Goal: Task Accomplishment & Management: Use online tool/utility

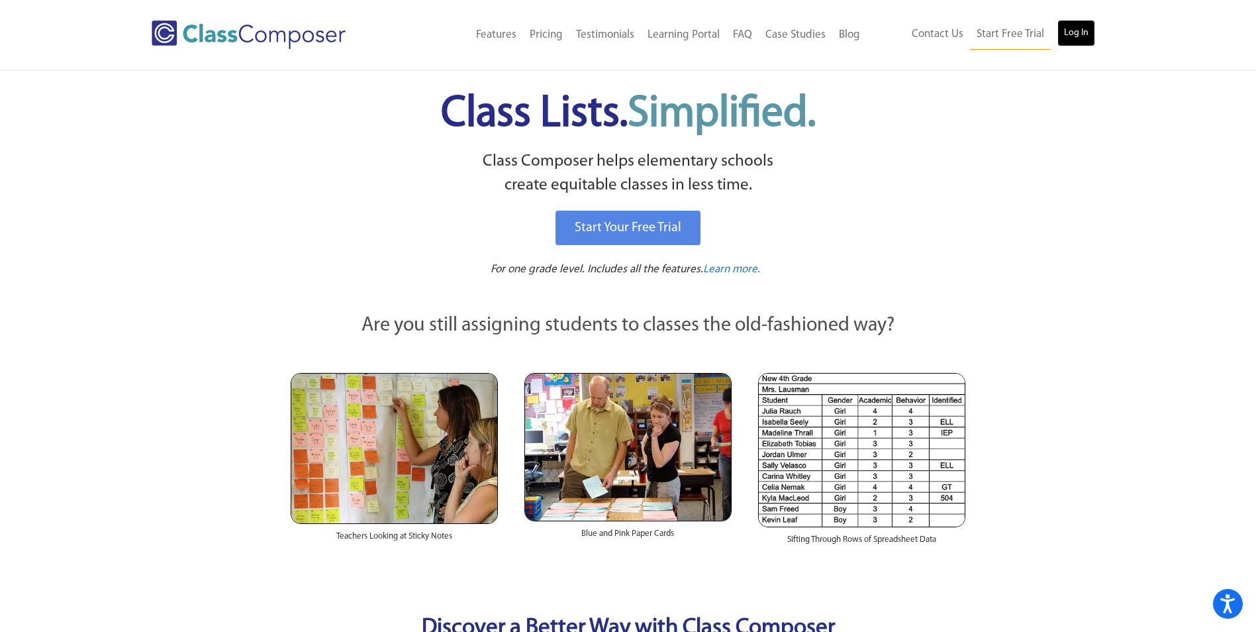
click at [1079, 43] on link "Log In" at bounding box center [1077, 33] width 38 height 26
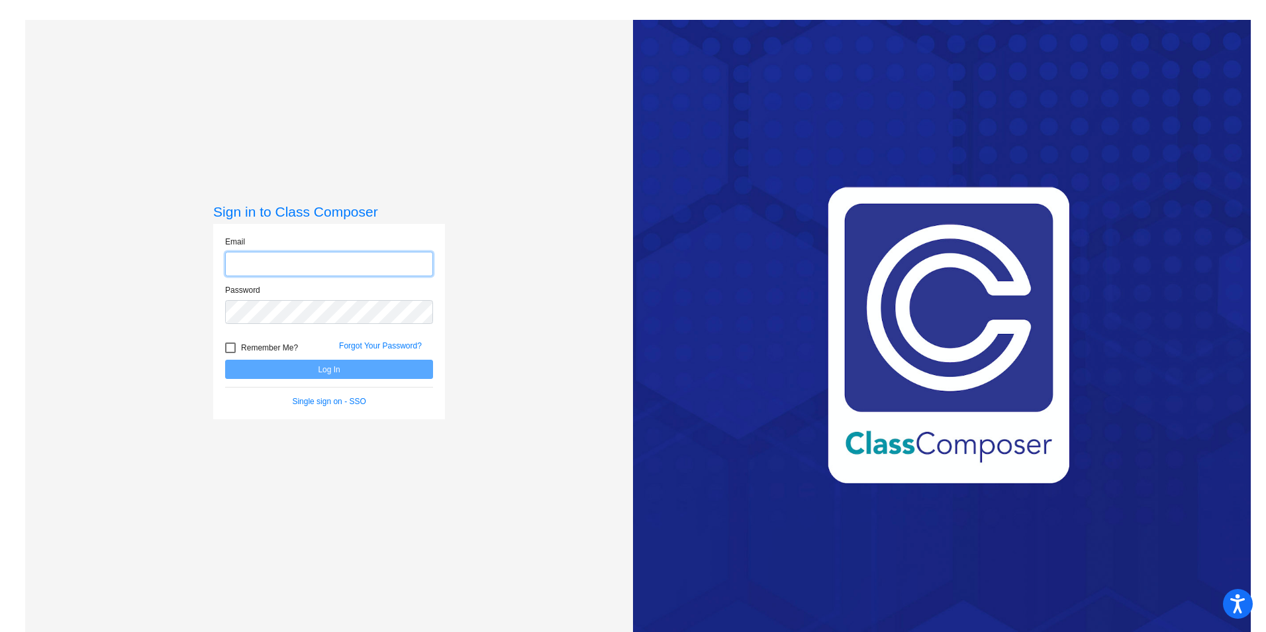
type input "[EMAIL_ADDRESS][DOMAIN_NAME]"
click at [338, 367] on button "Log In" at bounding box center [329, 369] width 208 height 19
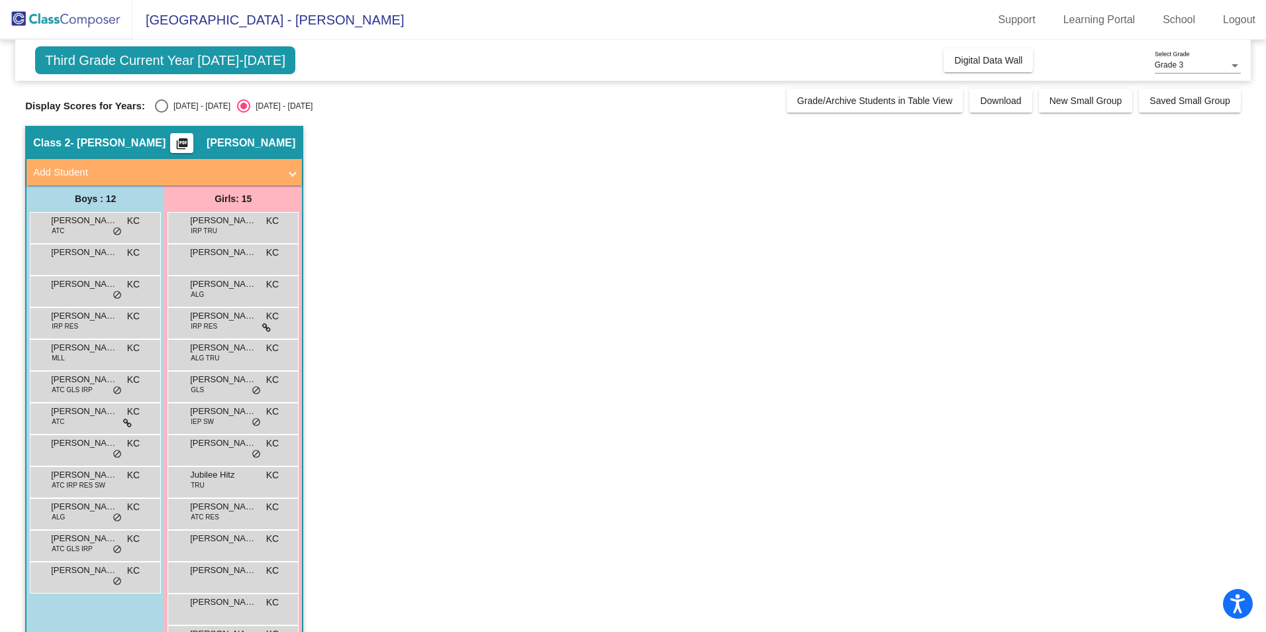
click at [177, 101] on div "[DATE] - [DATE]" at bounding box center [199, 106] width 62 height 12
click at [162, 113] on input "[DATE] - [DATE]" at bounding box center [161, 113] width 1 height 1
radio input "true"
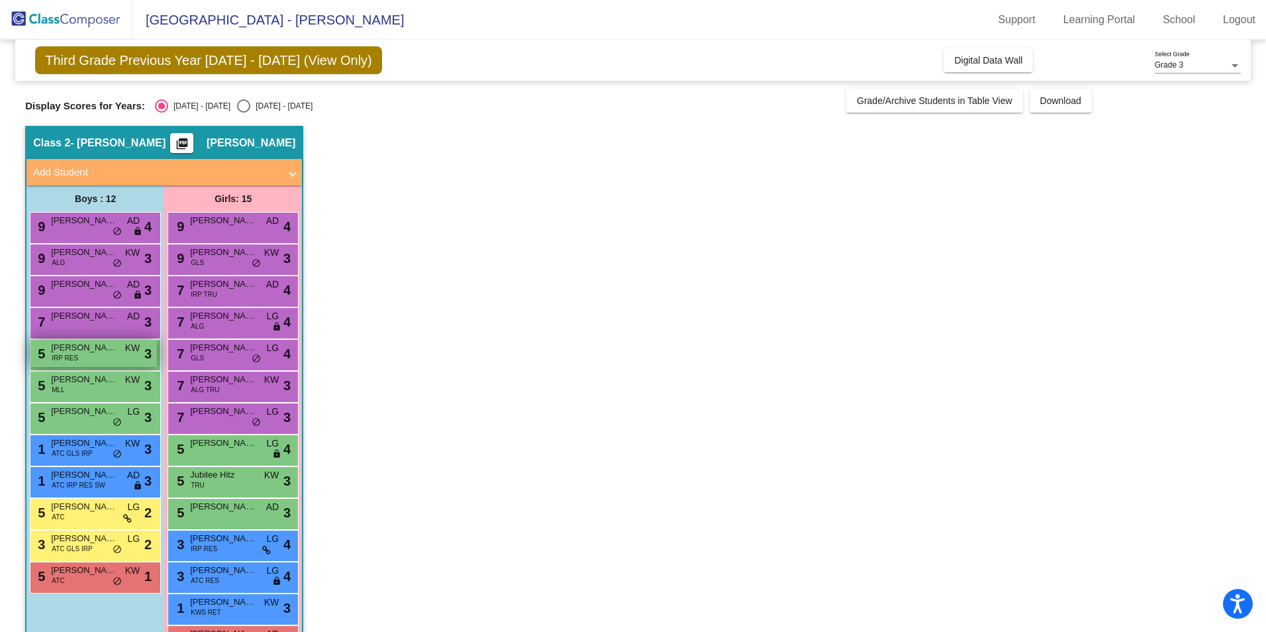
click at [126, 357] on div "5 [PERSON_NAME] IRP RES KW lock do_not_disturb_alt 3" at bounding box center [93, 353] width 127 height 27
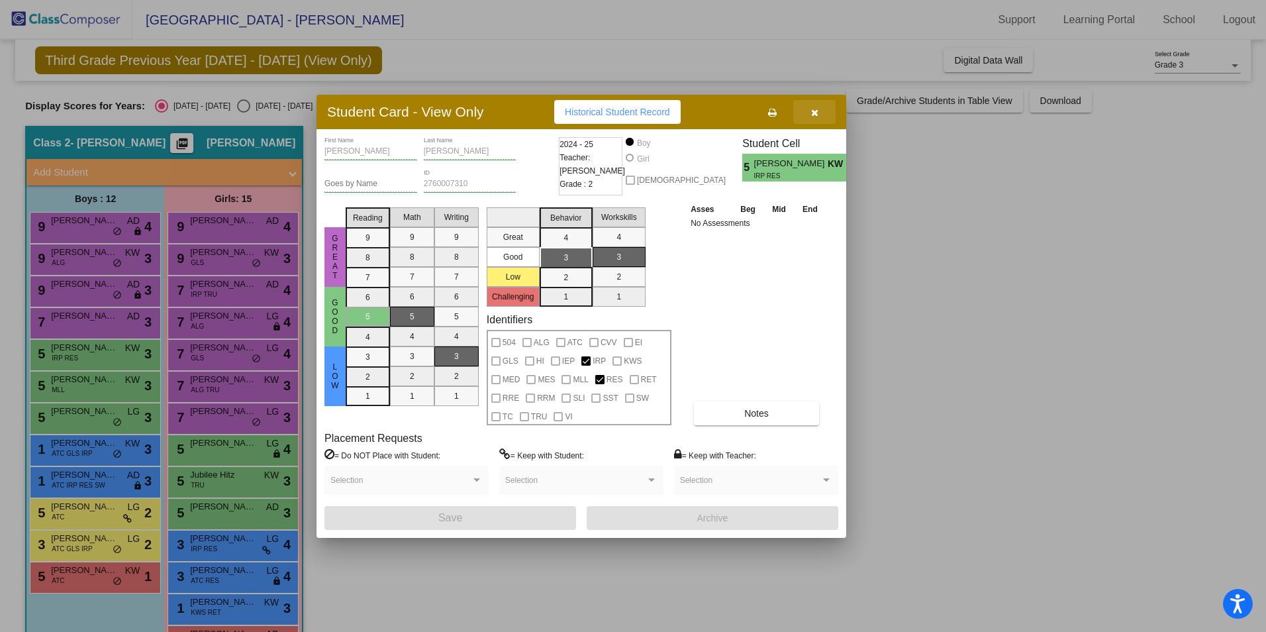
click at [823, 114] on button "button" at bounding box center [814, 112] width 42 height 24
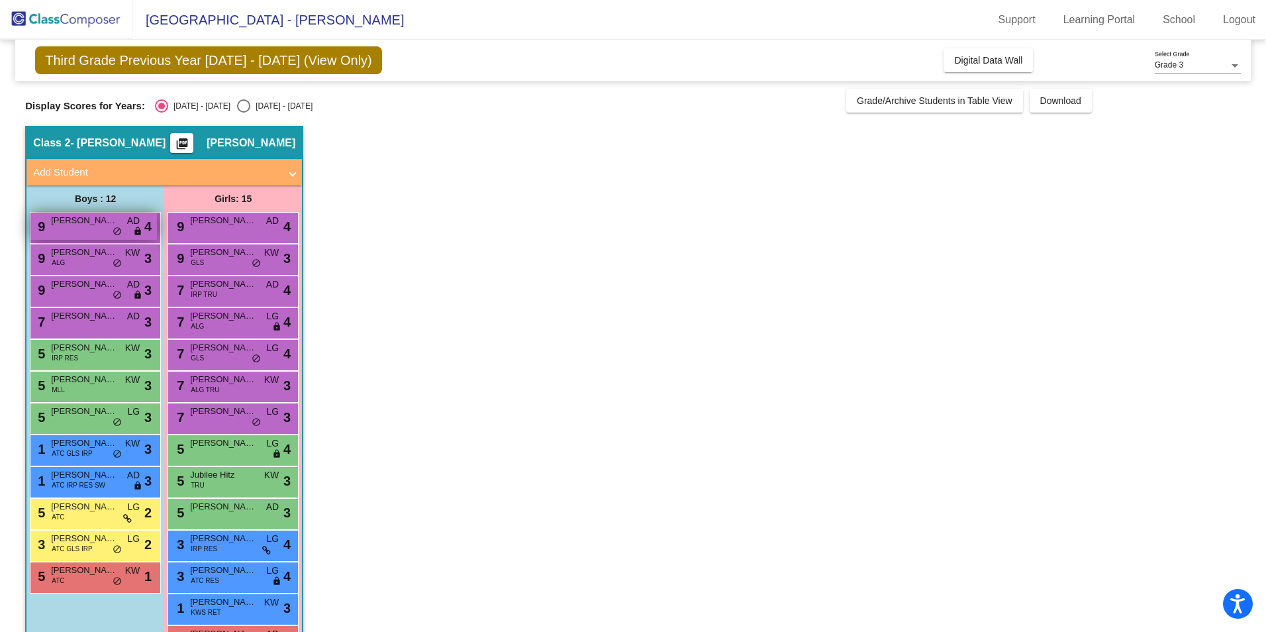
click at [117, 236] on span "do_not_disturb_alt" at bounding box center [117, 232] width 9 height 11
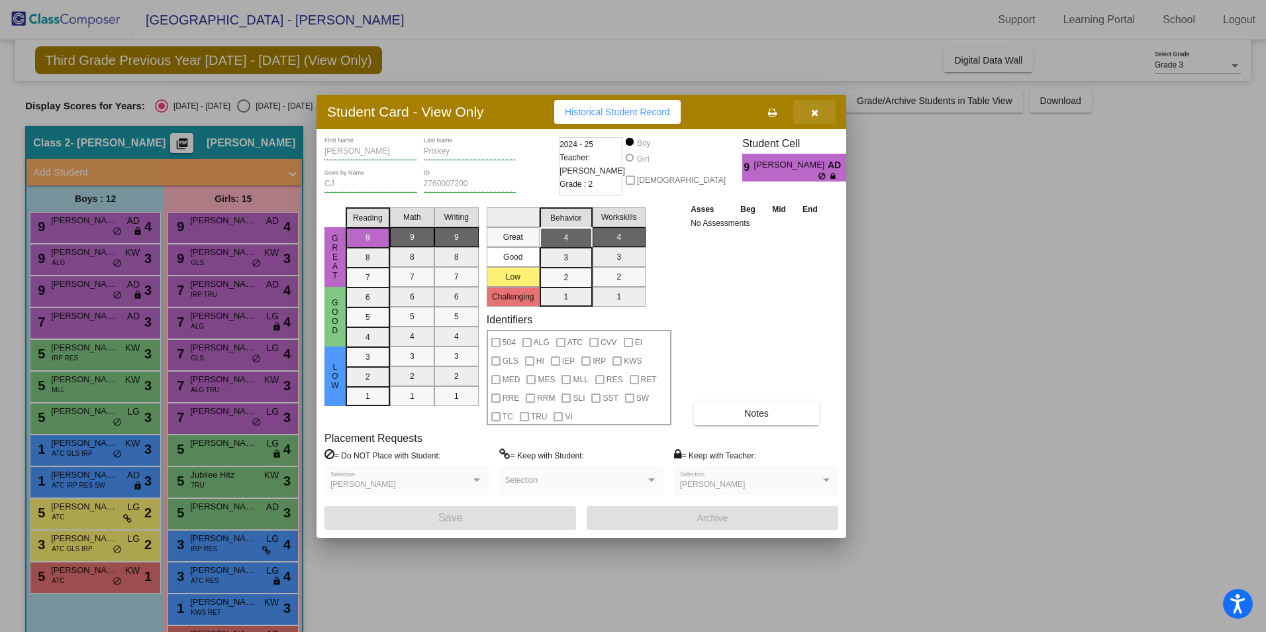
click at [818, 119] on button "button" at bounding box center [814, 112] width 42 height 24
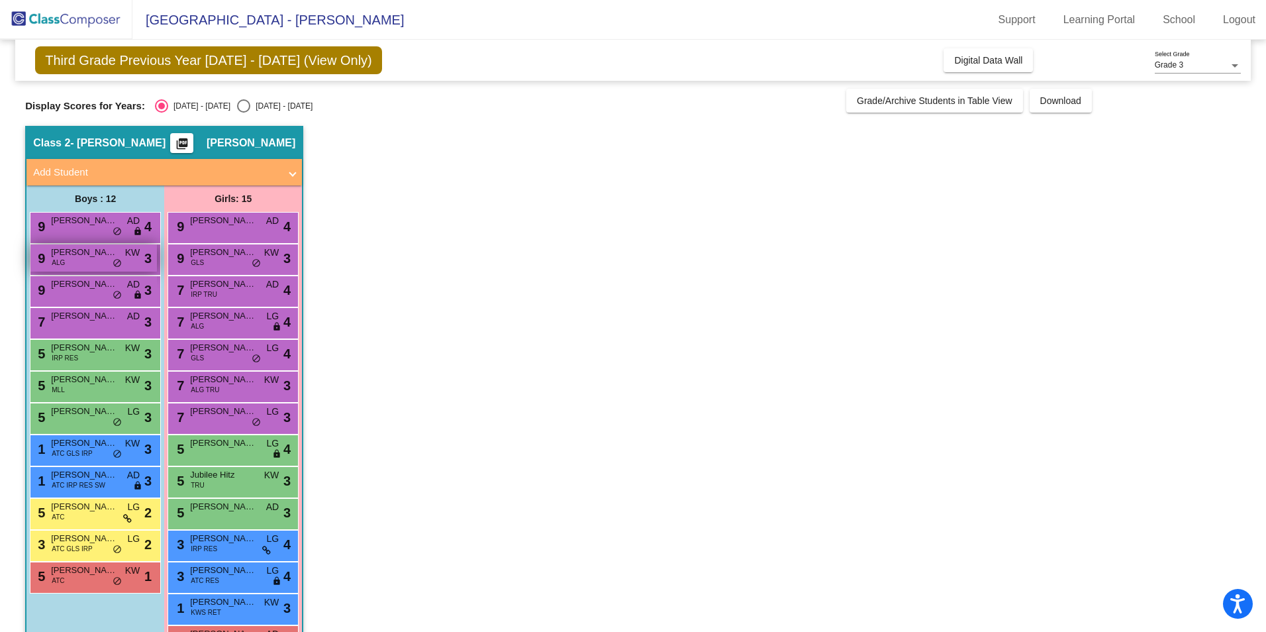
click at [91, 252] on span "Nicolas Bogojevski" at bounding box center [84, 252] width 66 height 13
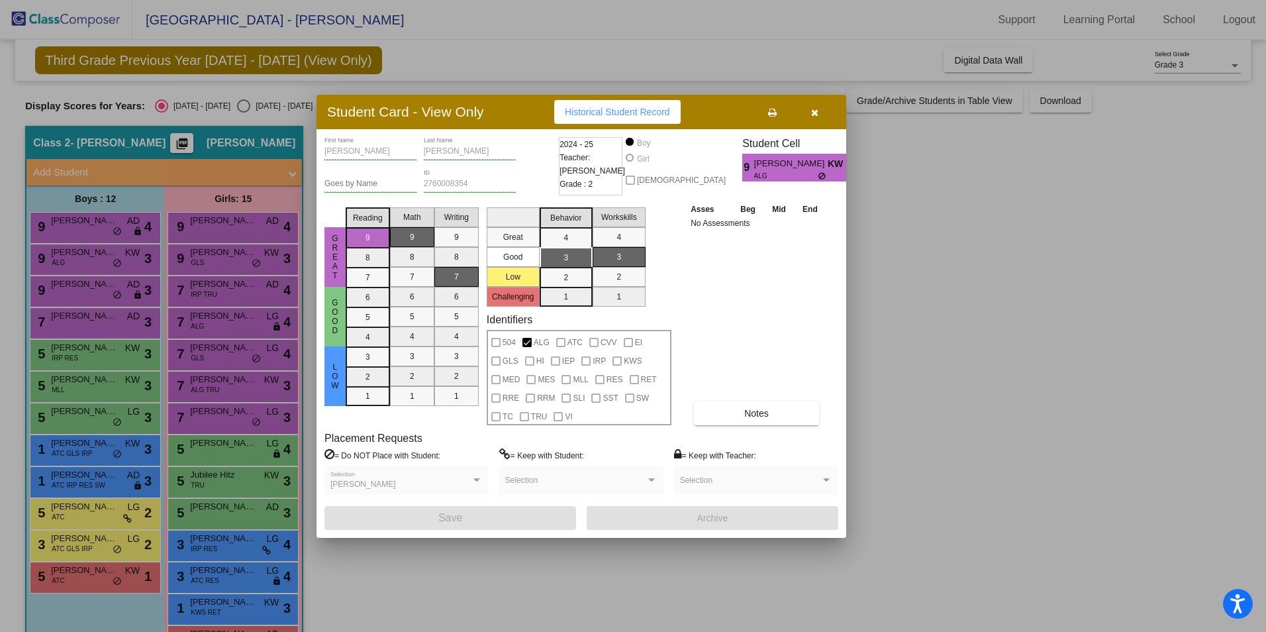
click at [821, 115] on button "button" at bounding box center [814, 112] width 42 height 24
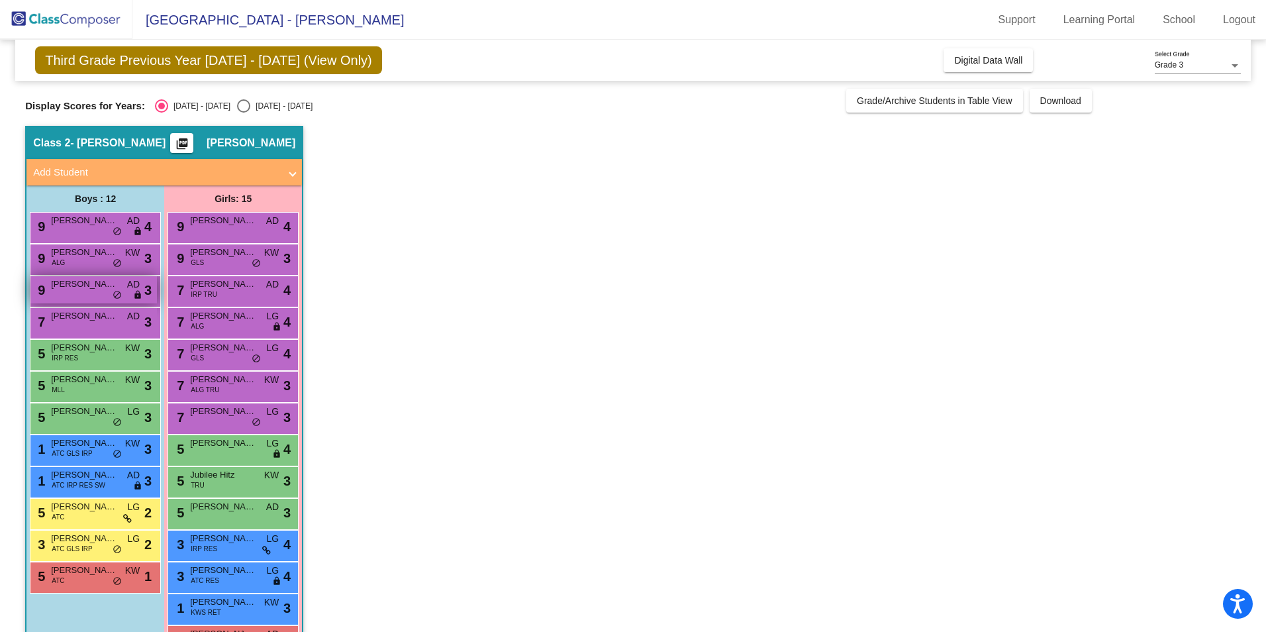
click at [108, 296] on div "9 Steven DeVoogd AD lock do_not_disturb_alt 3" at bounding box center [93, 289] width 127 height 27
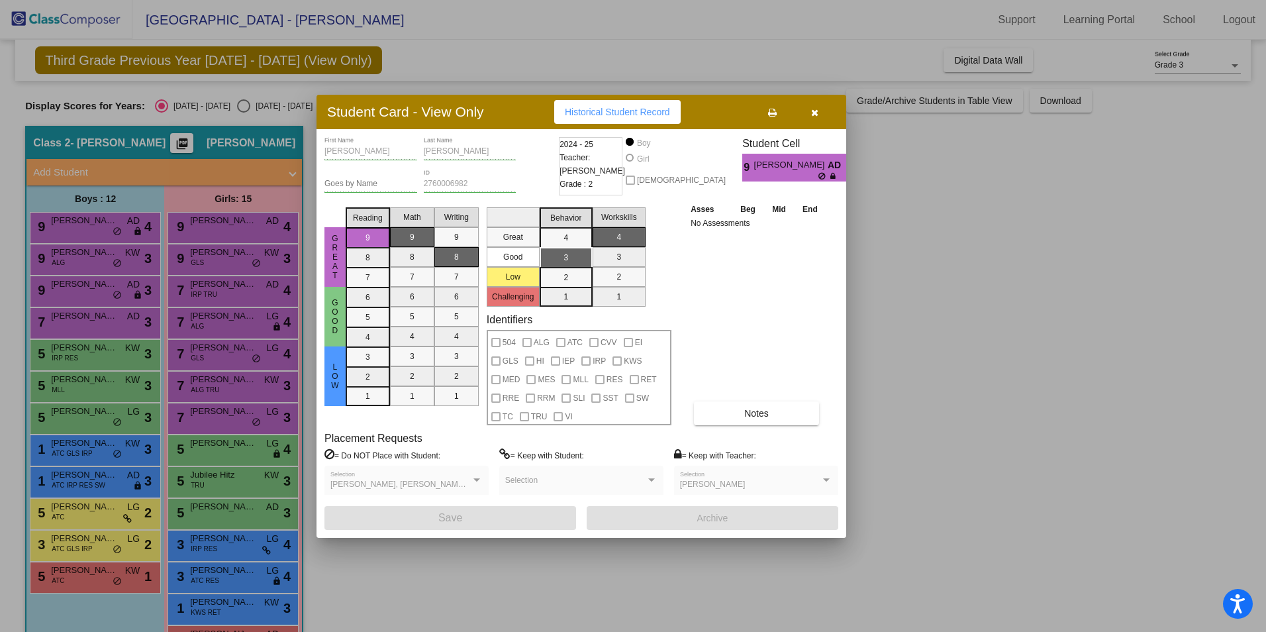
click at [817, 117] on span "button" at bounding box center [814, 112] width 7 height 11
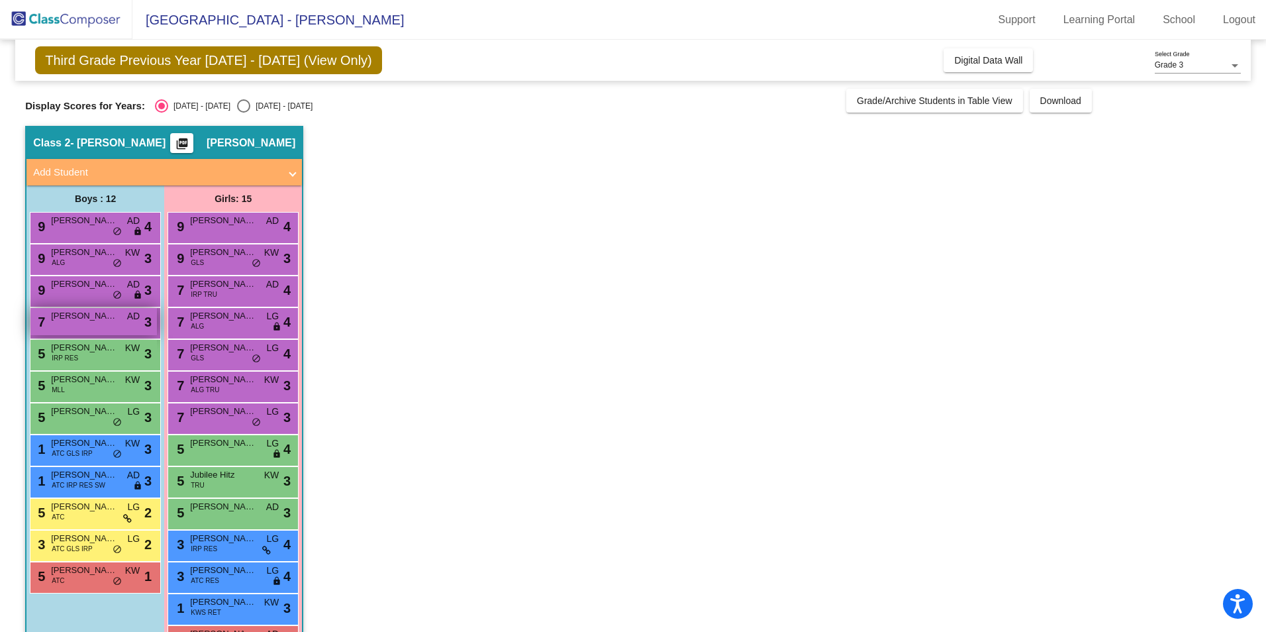
click at [107, 314] on span "Arian Baba" at bounding box center [84, 315] width 66 height 13
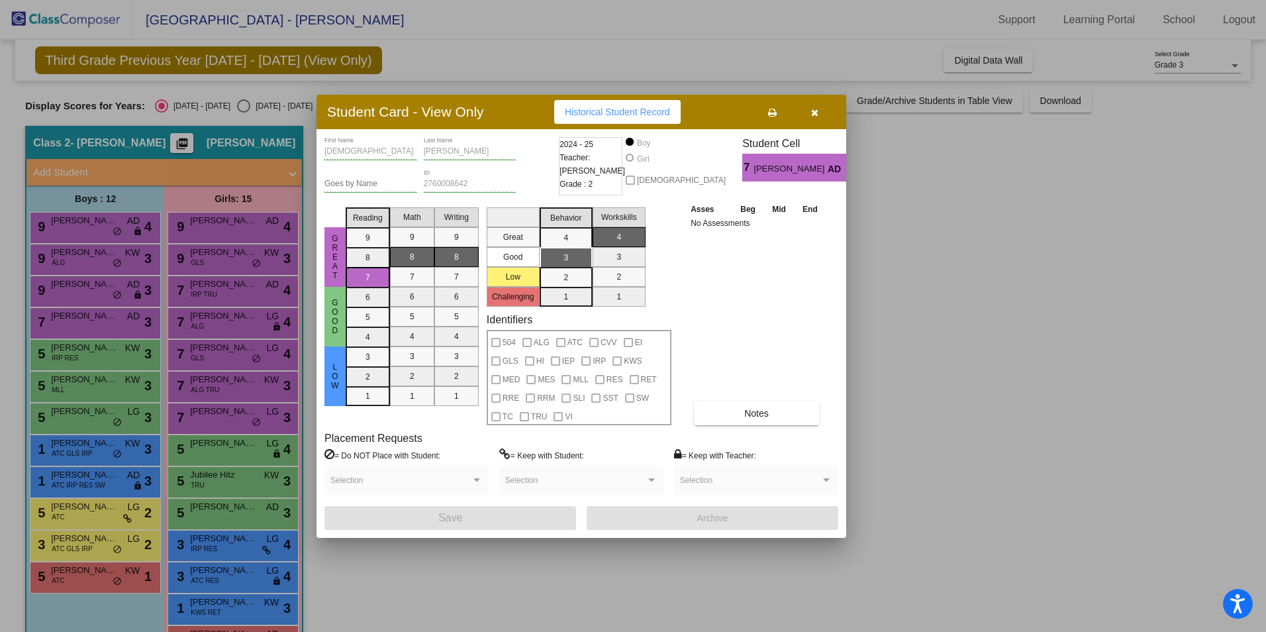
click at [826, 119] on button "button" at bounding box center [814, 112] width 42 height 24
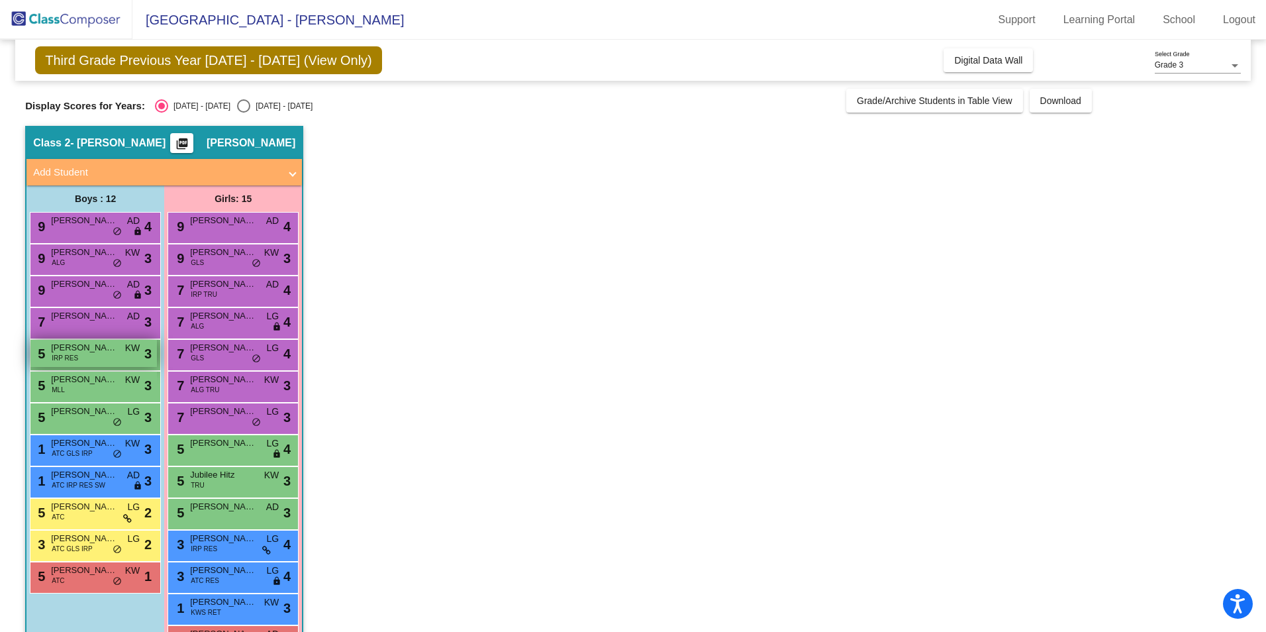
click at [71, 354] on span "IRP RES" at bounding box center [65, 358] width 26 height 10
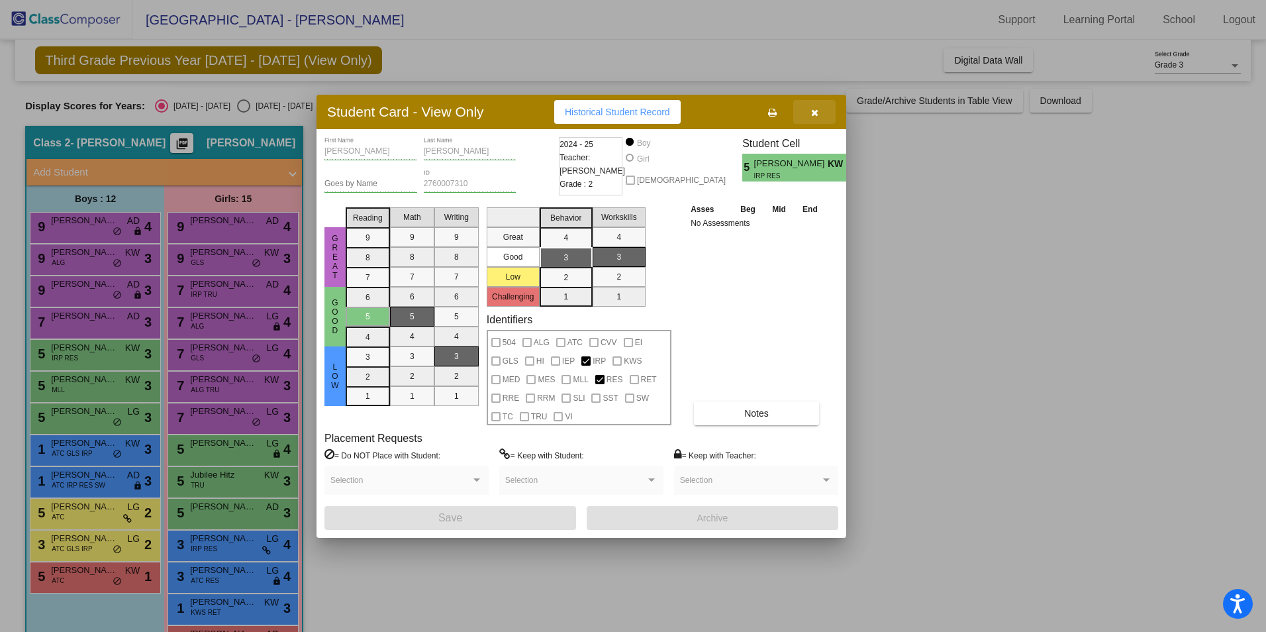
click at [818, 109] on icon "button" at bounding box center [814, 112] width 7 height 9
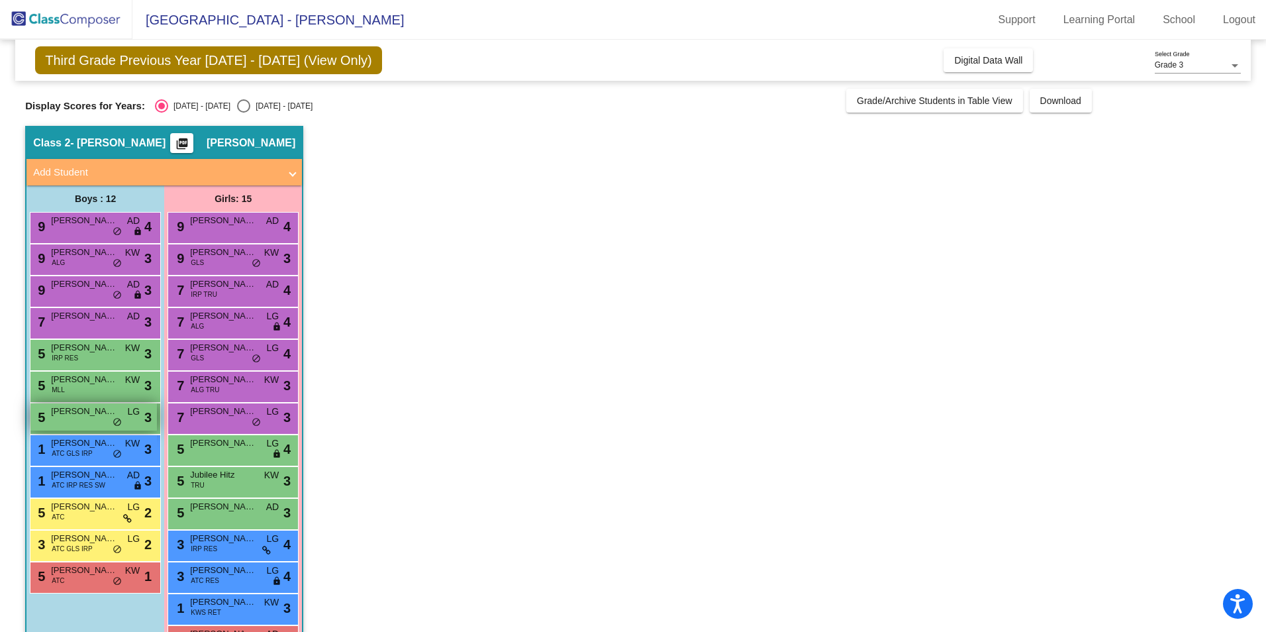
click at [104, 417] on span "Ledger Ramos" at bounding box center [84, 411] width 66 height 13
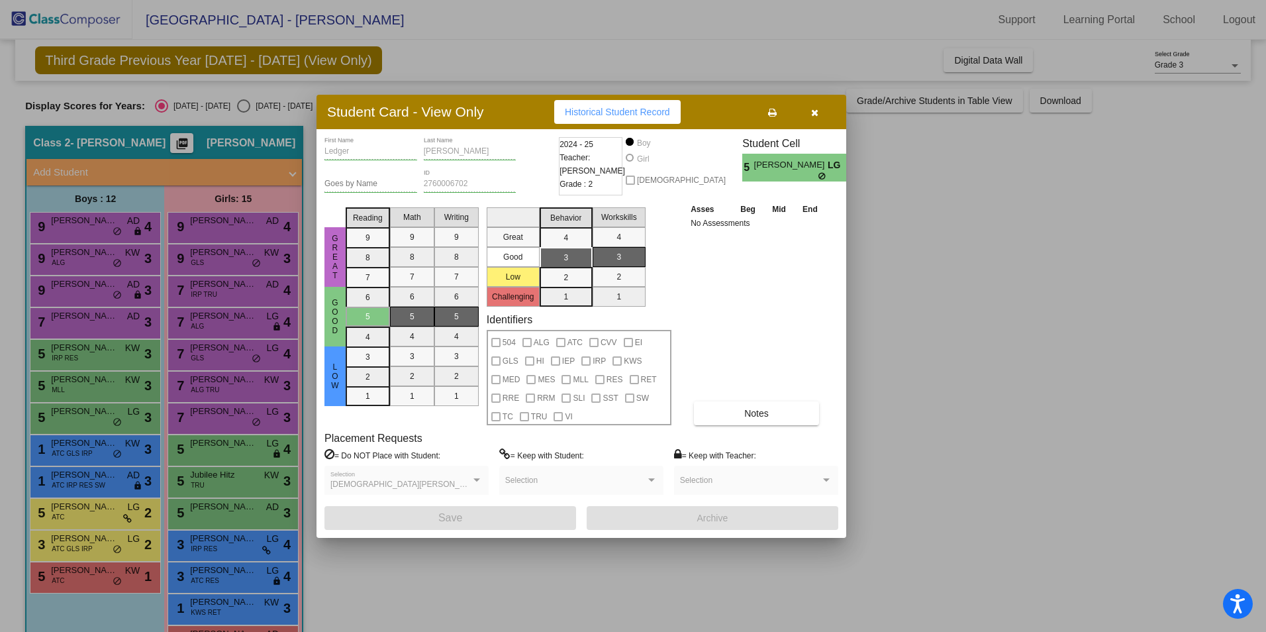
click at [816, 116] on icon "button" at bounding box center [814, 112] width 7 height 9
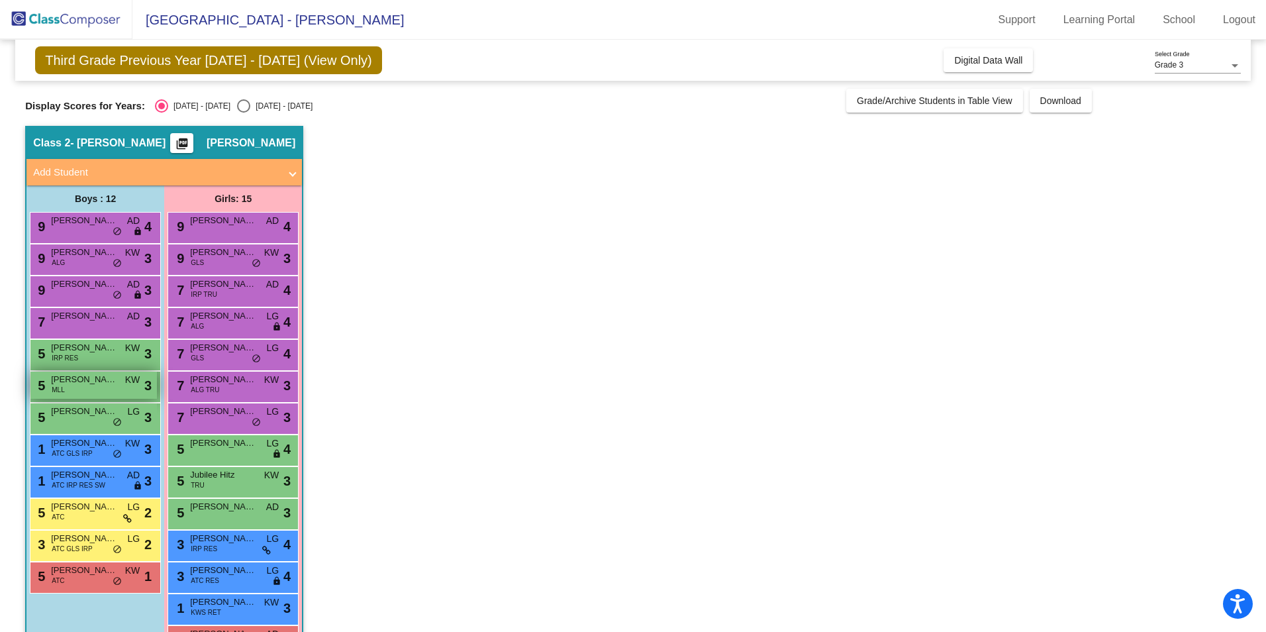
click at [105, 387] on div "5 Giorgio Baffrow MLL KW lock do_not_disturb_alt 3" at bounding box center [93, 385] width 127 height 27
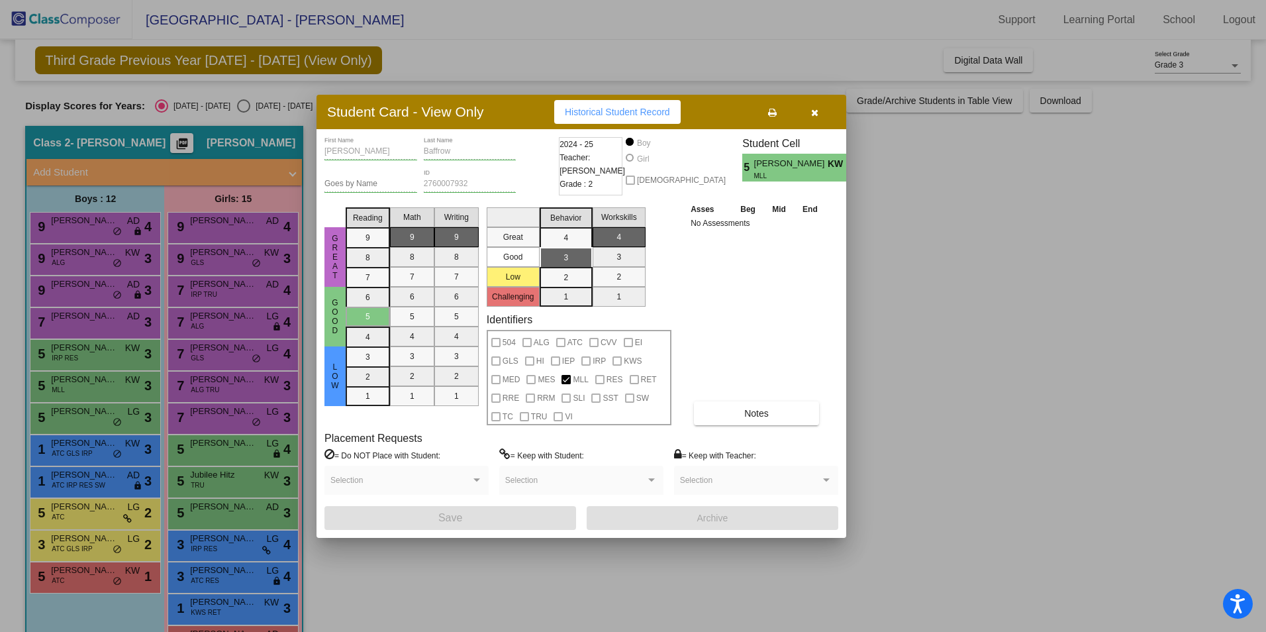
click at [818, 116] on icon "button" at bounding box center [814, 112] width 7 height 9
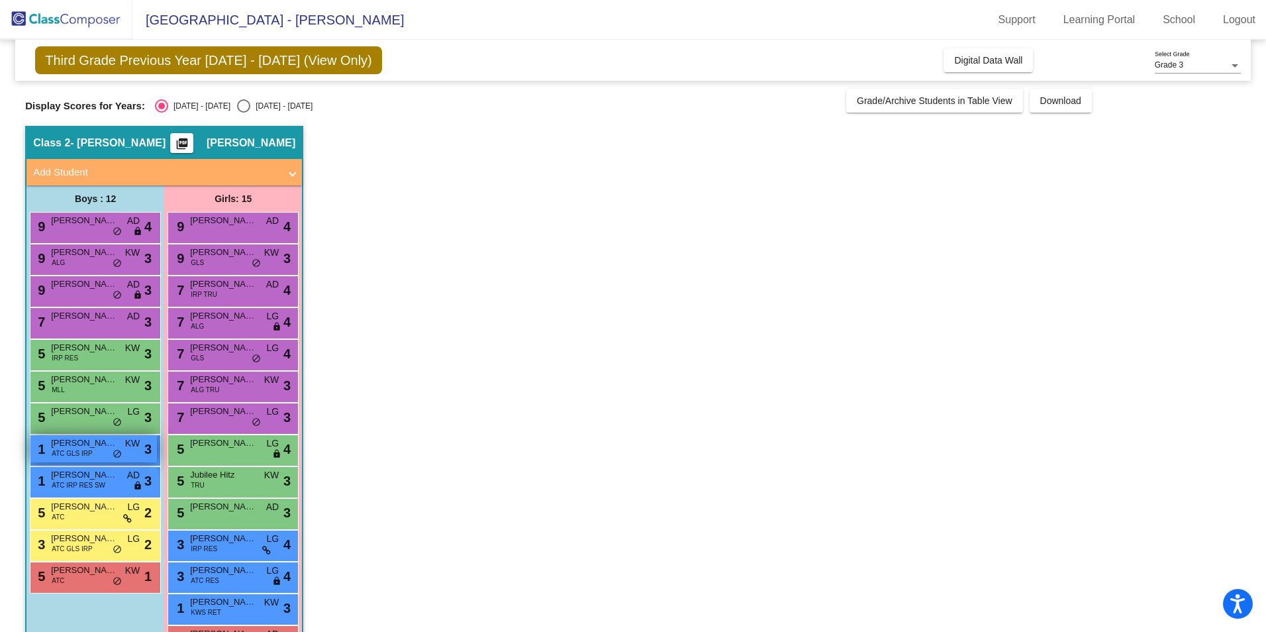
click at [98, 455] on div "1 Grayson Driscoll ATC GLS IRP KW lock do_not_disturb_alt 3" at bounding box center [93, 448] width 127 height 27
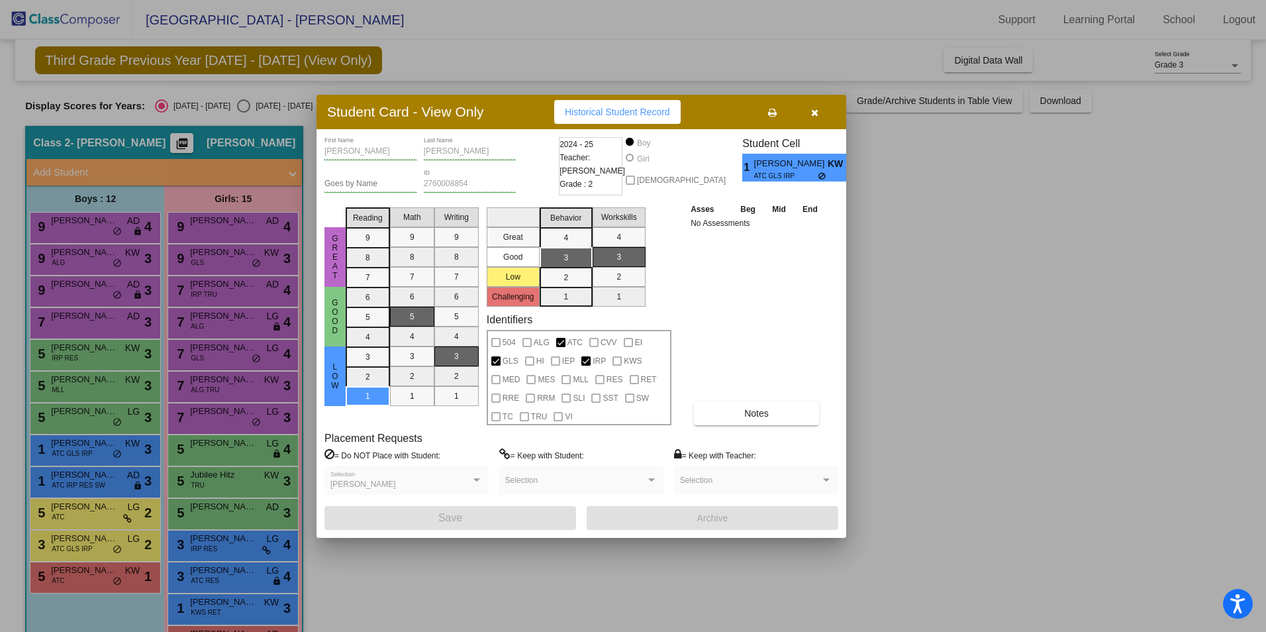
click at [816, 117] on span "button" at bounding box center [814, 112] width 7 height 11
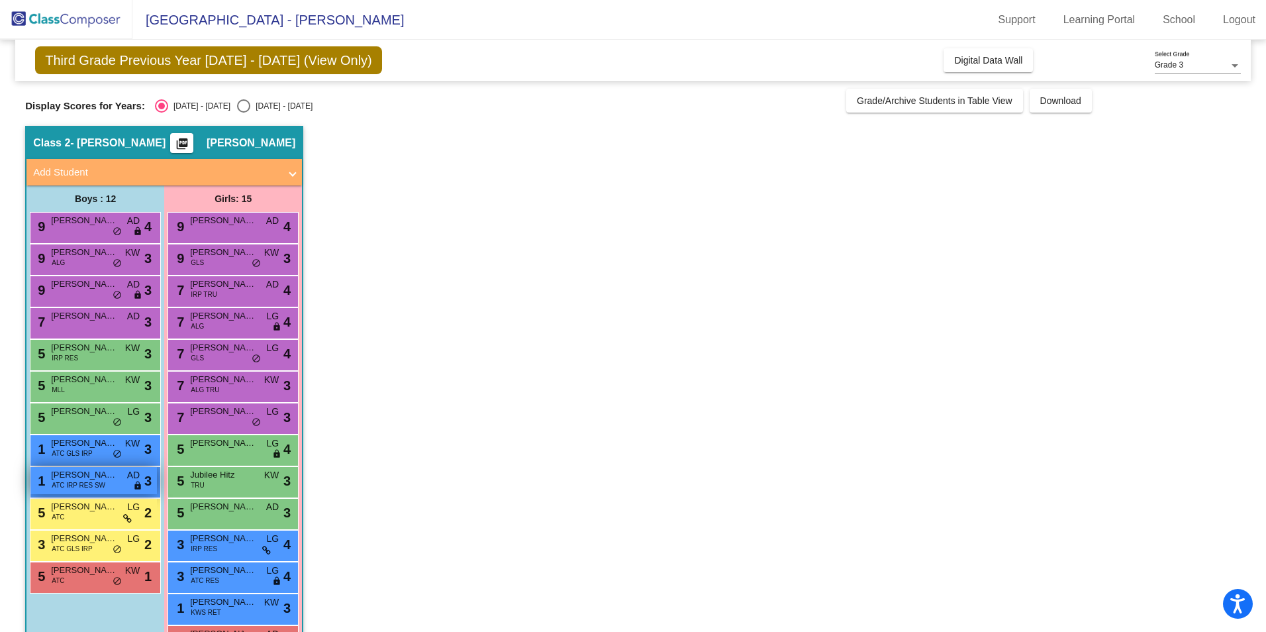
click at [102, 483] on div "1 Lincoln Hindman ATC IRP RES SW AD lock do_not_disturb_alt 3" at bounding box center [93, 480] width 127 height 27
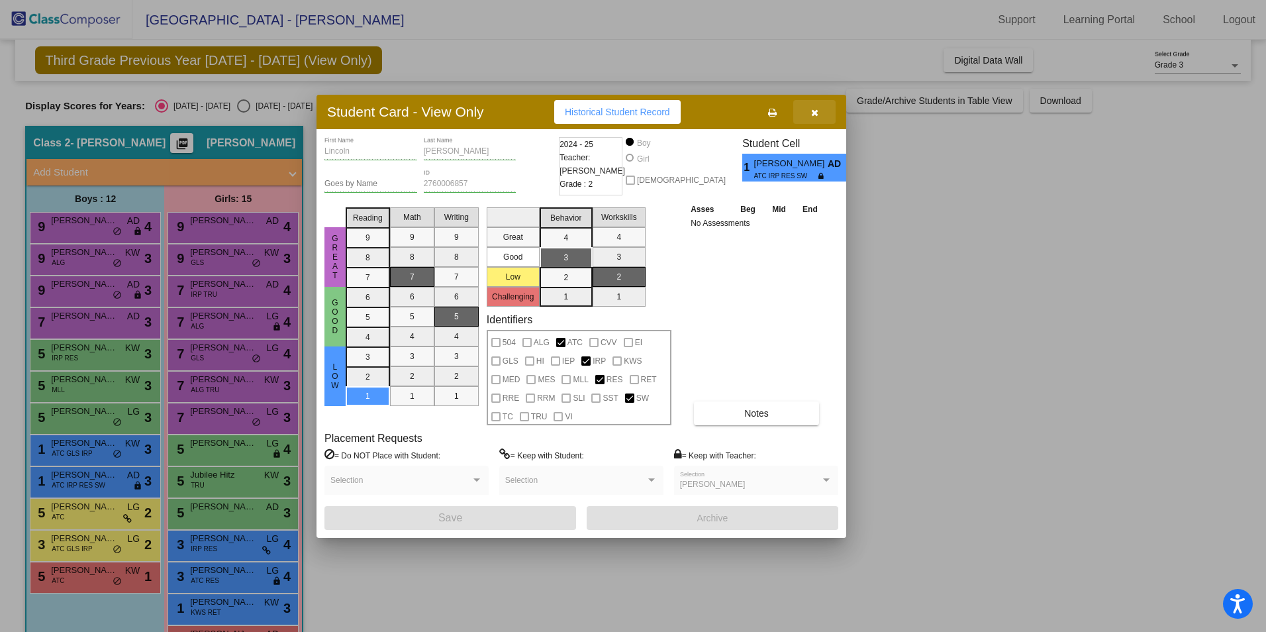
click at [815, 111] on icon "button" at bounding box center [814, 112] width 7 height 9
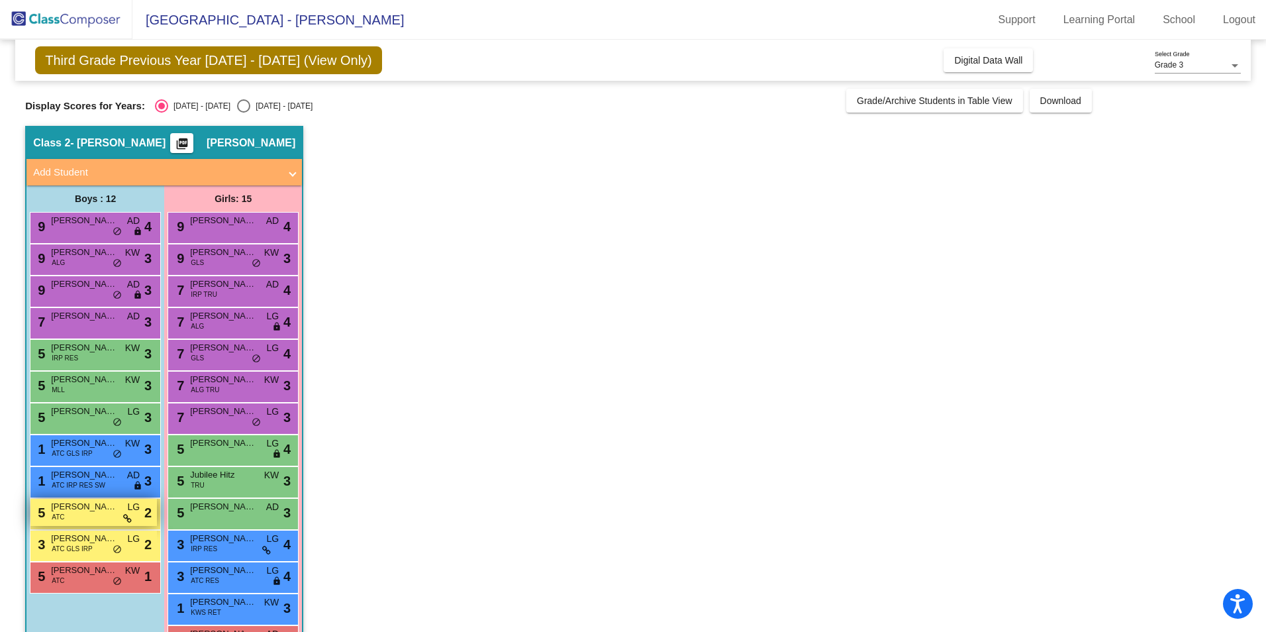
click at [96, 511] on span "Jacob Parks" at bounding box center [84, 506] width 66 height 13
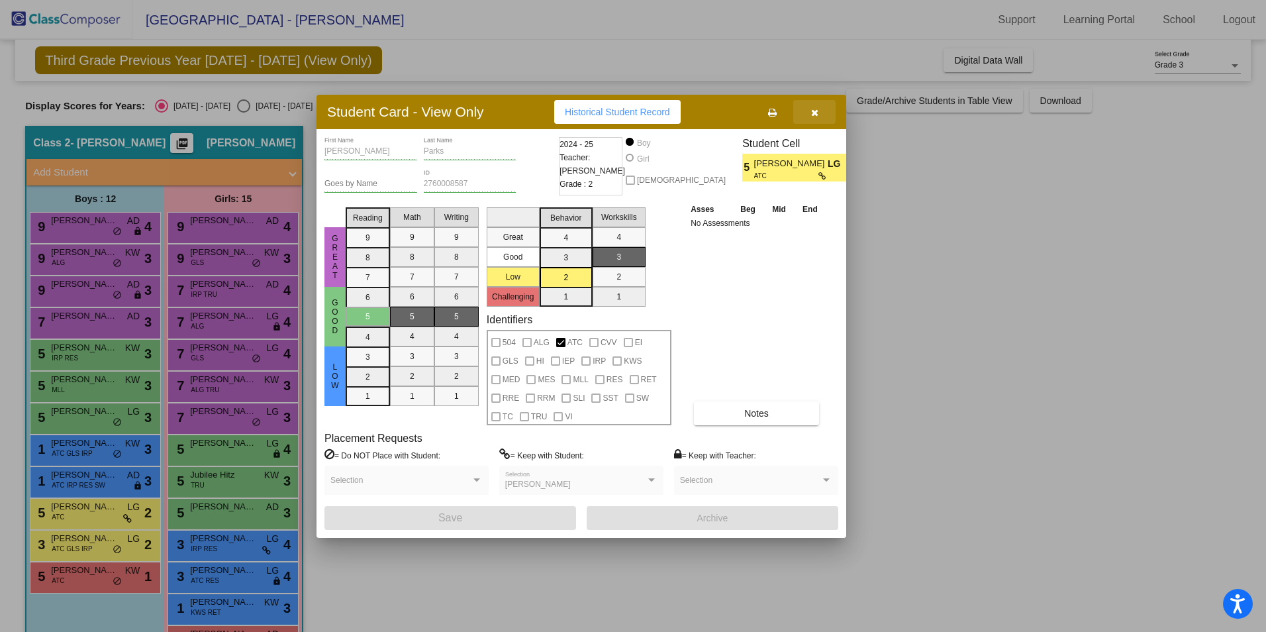
click at [813, 119] on button "button" at bounding box center [814, 112] width 42 height 24
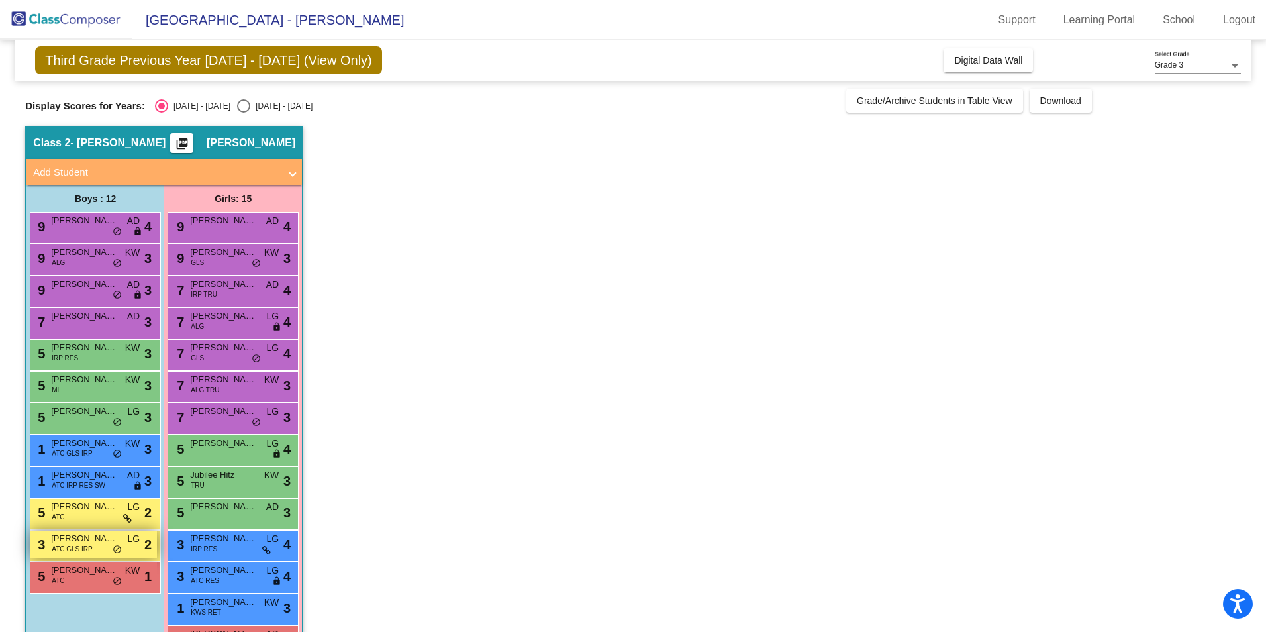
click at [112, 553] on div "3 Paxton Gron ATC GLS IRP LG lock do_not_disturb_alt 2" at bounding box center [93, 544] width 127 height 27
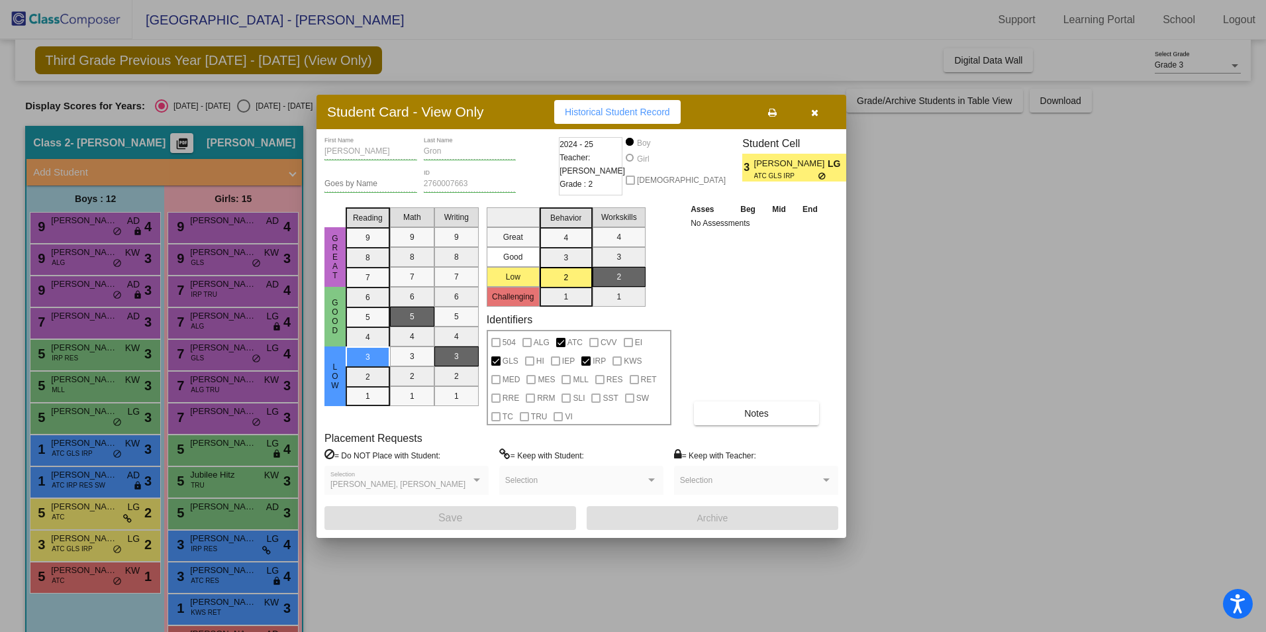
click at [821, 114] on button "button" at bounding box center [814, 112] width 42 height 24
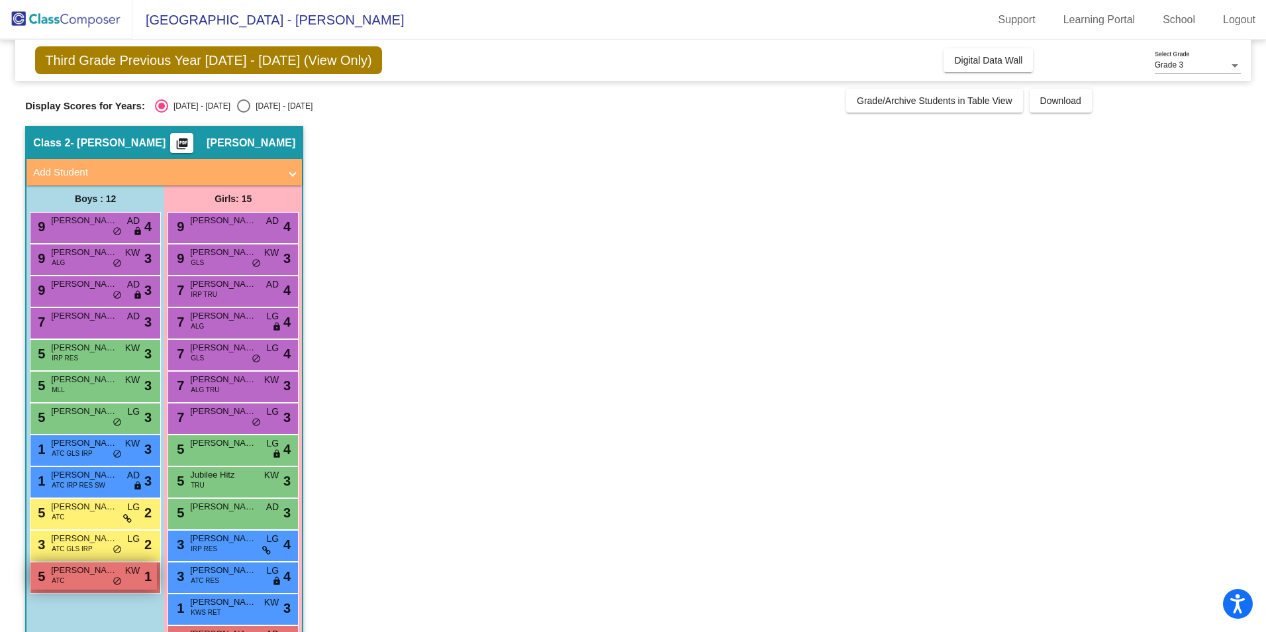
click at [78, 583] on div "5 Anhel Hoxha ATC KW lock do_not_disturb_alt 1" at bounding box center [93, 575] width 127 height 27
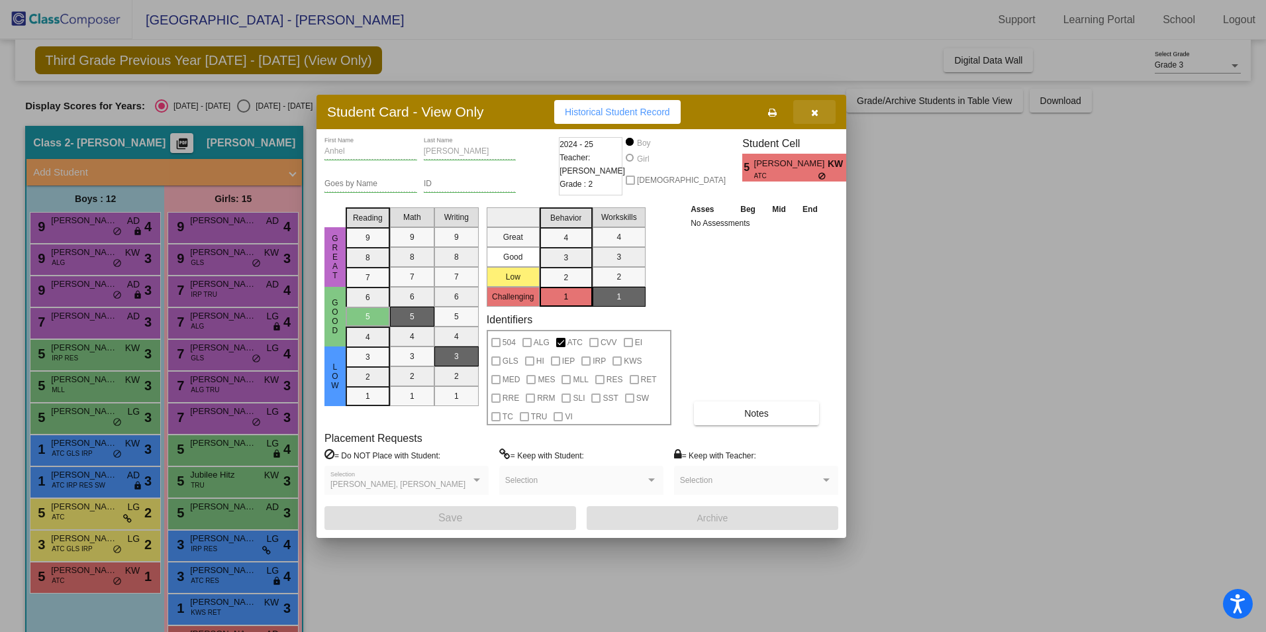
click at [816, 119] on button "button" at bounding box center [814, 112] width 42 height 24
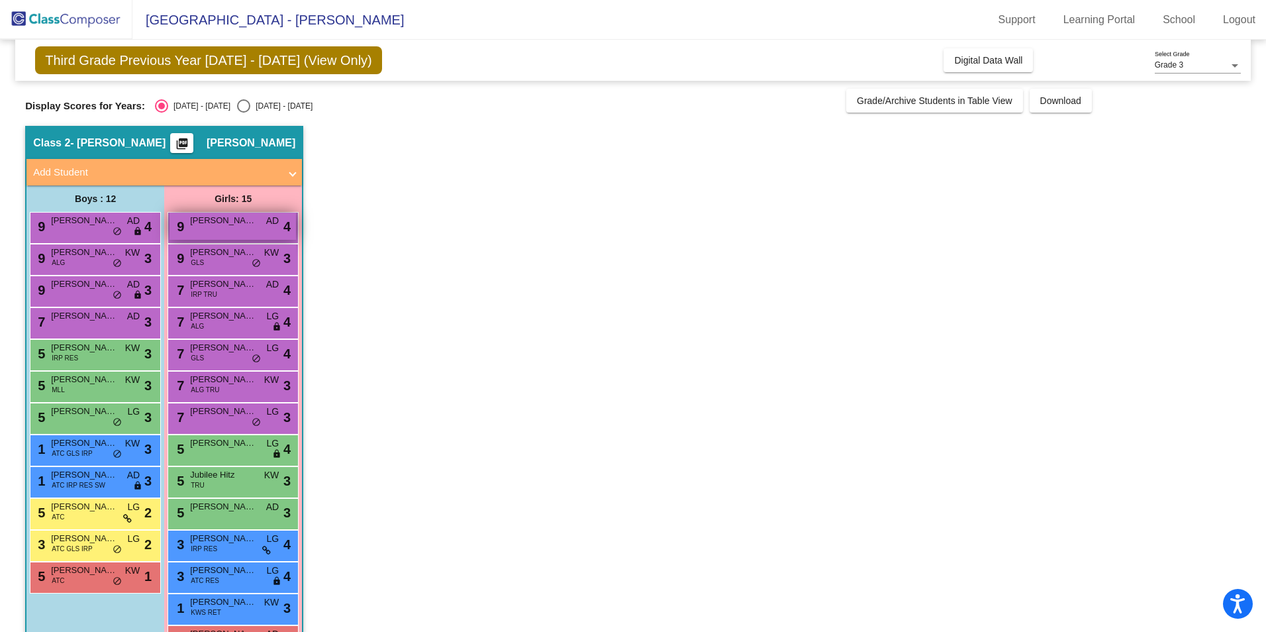
click at [236, 236] on div "9 Autumn Smith AD lock do_not_disturb_alt 4" at bounding box center [233, 226] width 127 height 27
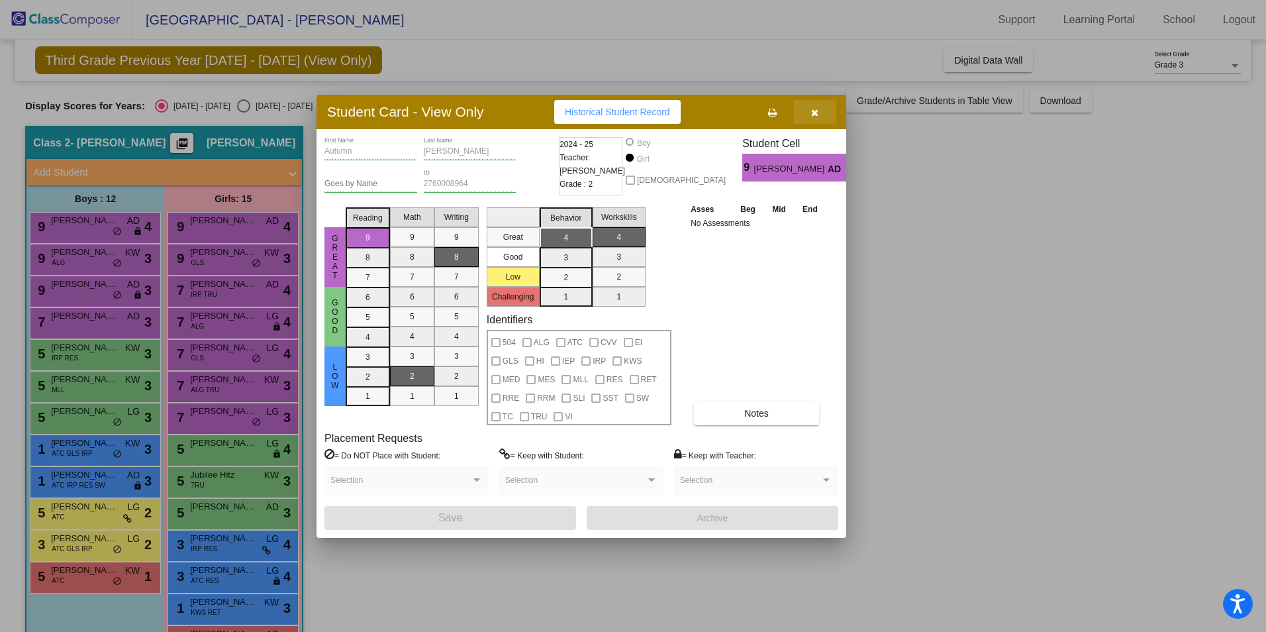
click at [812, 115] on icon "button" at bounding box center [814, 112] width 7 height 9
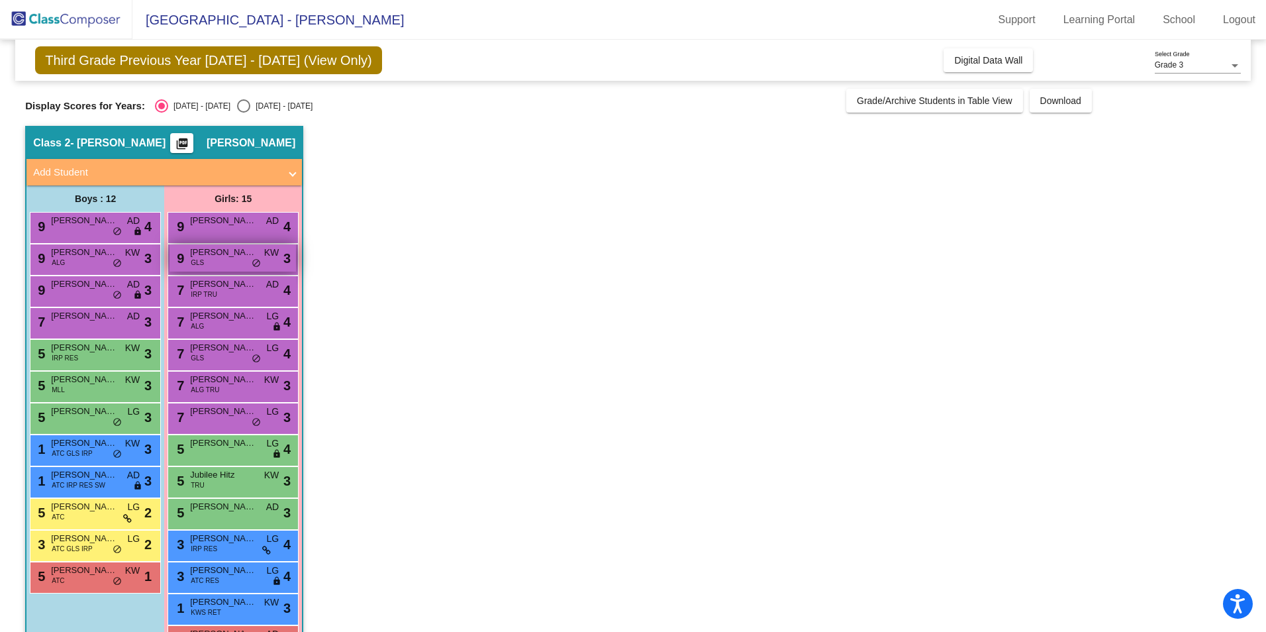
click at [216, 268] on div "9 Claire Nason GLS KW lock do_not_disturb_alt 3" at bounding box center [233, 257] width 127 height 27
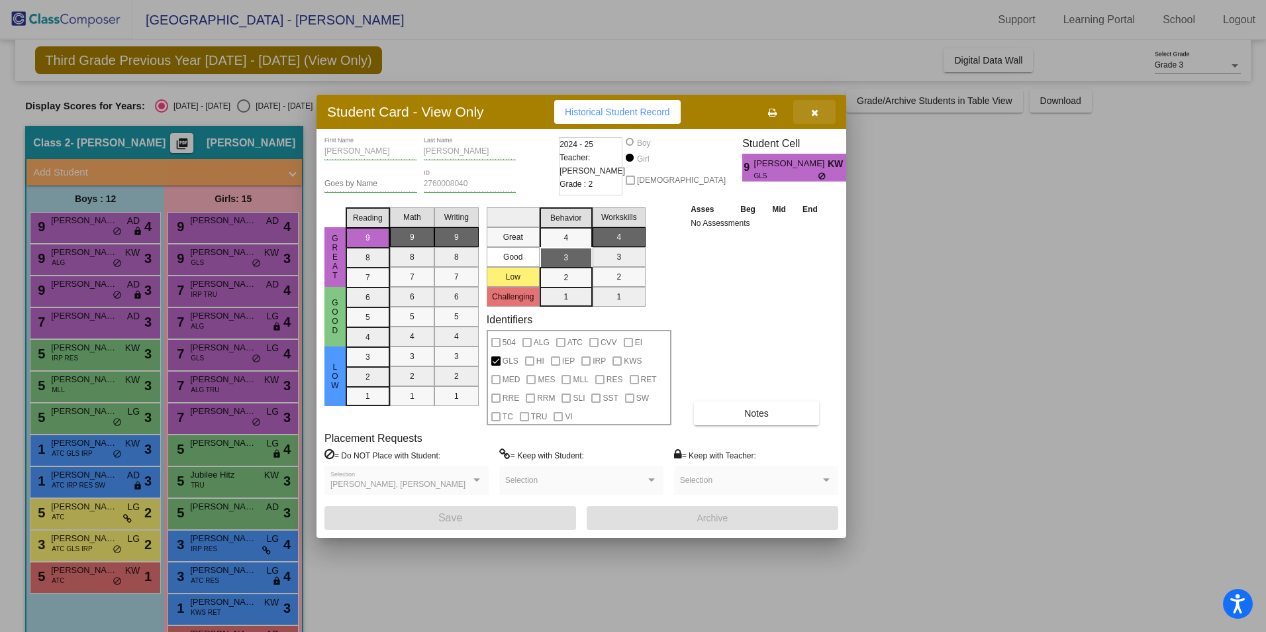
click at [817, 118] on button "button" at bounding box center [814, 112] width 42 height 24
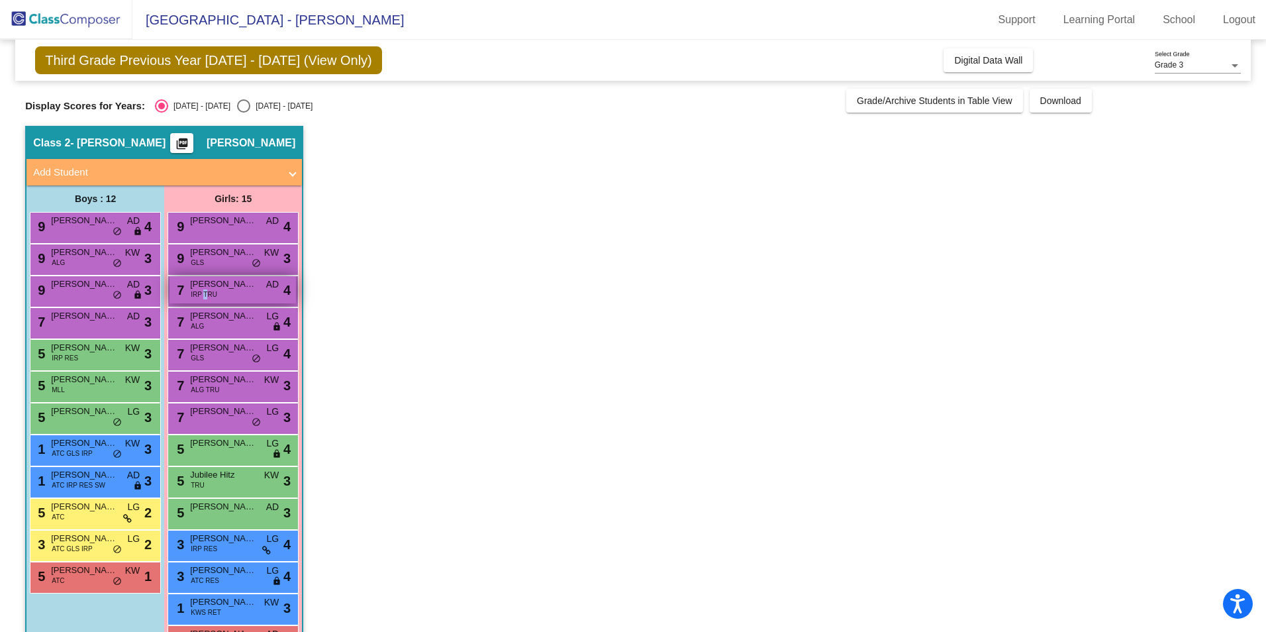
click at [205, 295] on span "IRP TRU" at bounding box center [204, 294] width 26 height 10
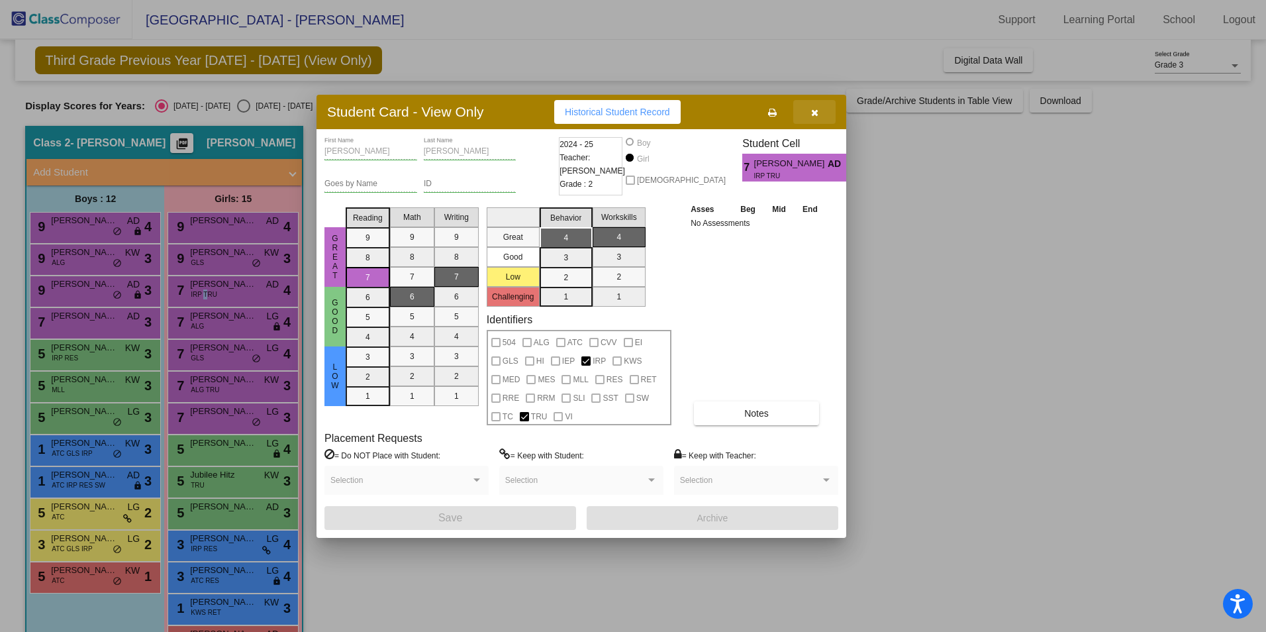
click at [811, 115] on icon "button" at bounding box center [814, 112] width 7 height 9
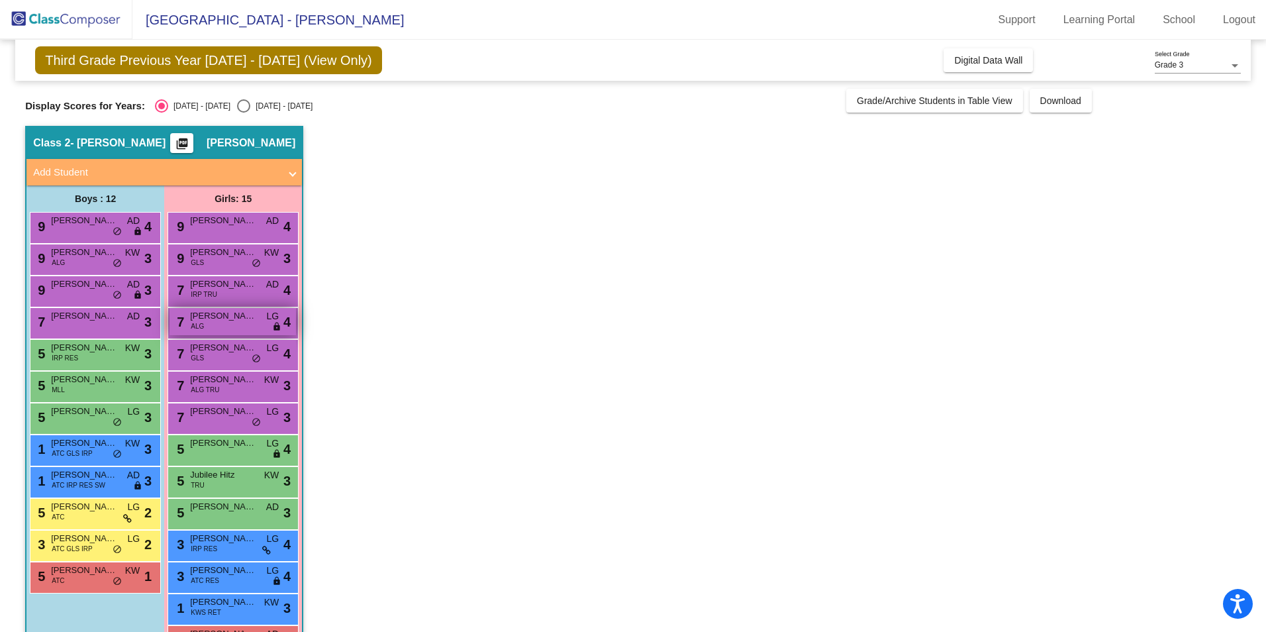
click at [228, 333] on div "7 Avery Ryan ALG LG lock do_not_disturb_alt 4" at bounding box center [233, 321] width 127 height 27
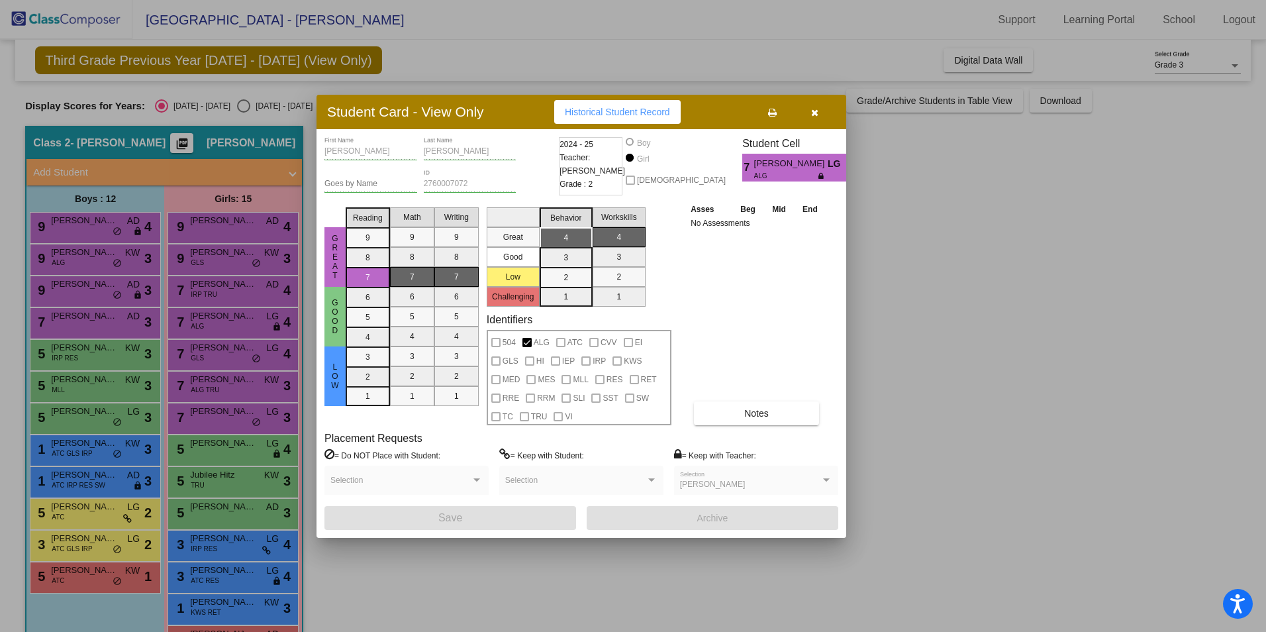
click at [817, 115] on icon "button" at bounding box center [814, 112] width 7 height 9
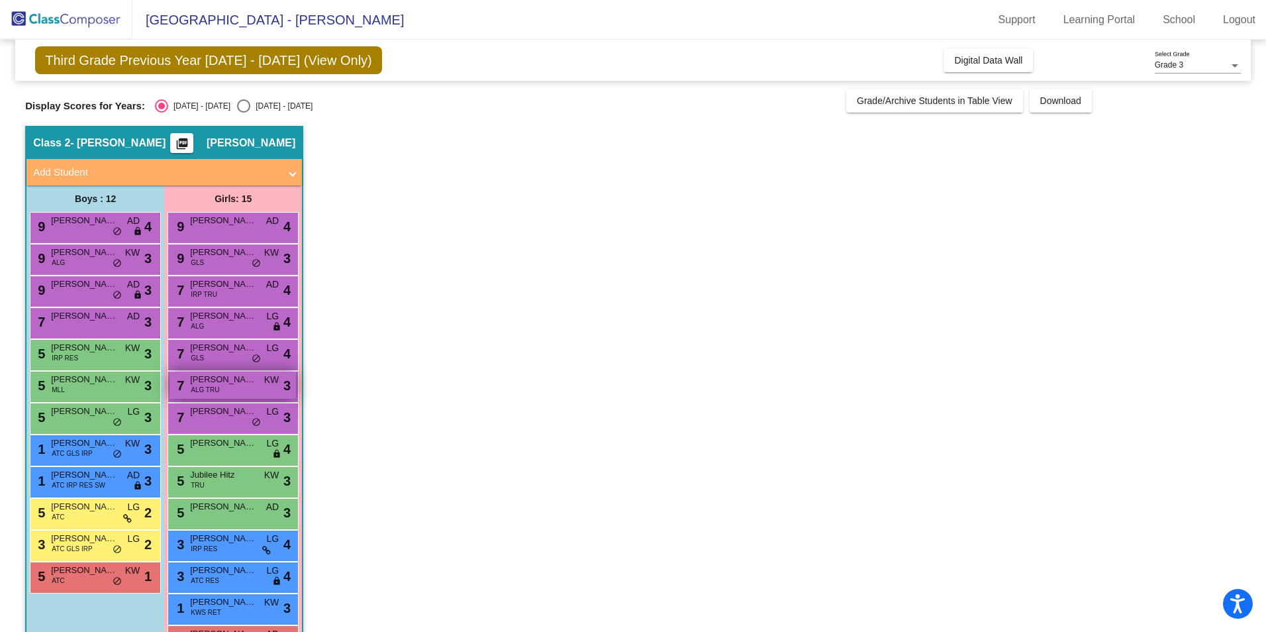
click at [229, 395] on div "7 Brooke Allen ALG TRU KW lock do_not_disturb_alt 3" at bounding box center [233, 385] width 127 height 27
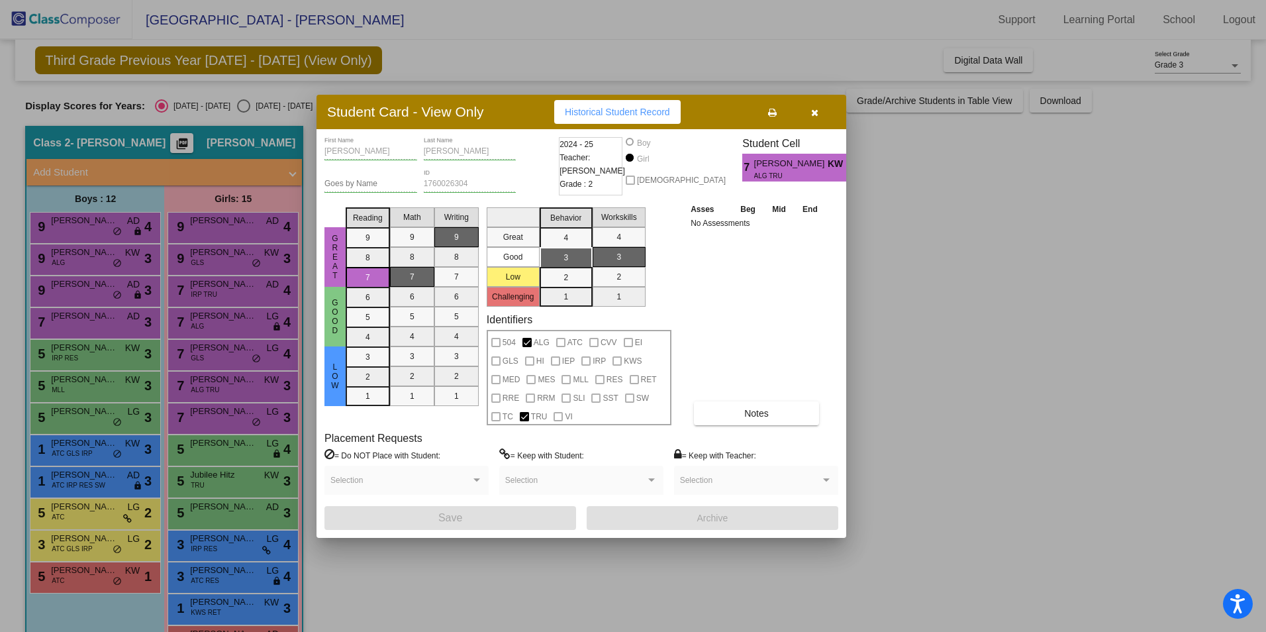
click at [816, 118] on button "button" at bounding box center [814, 112] width 42 height 24
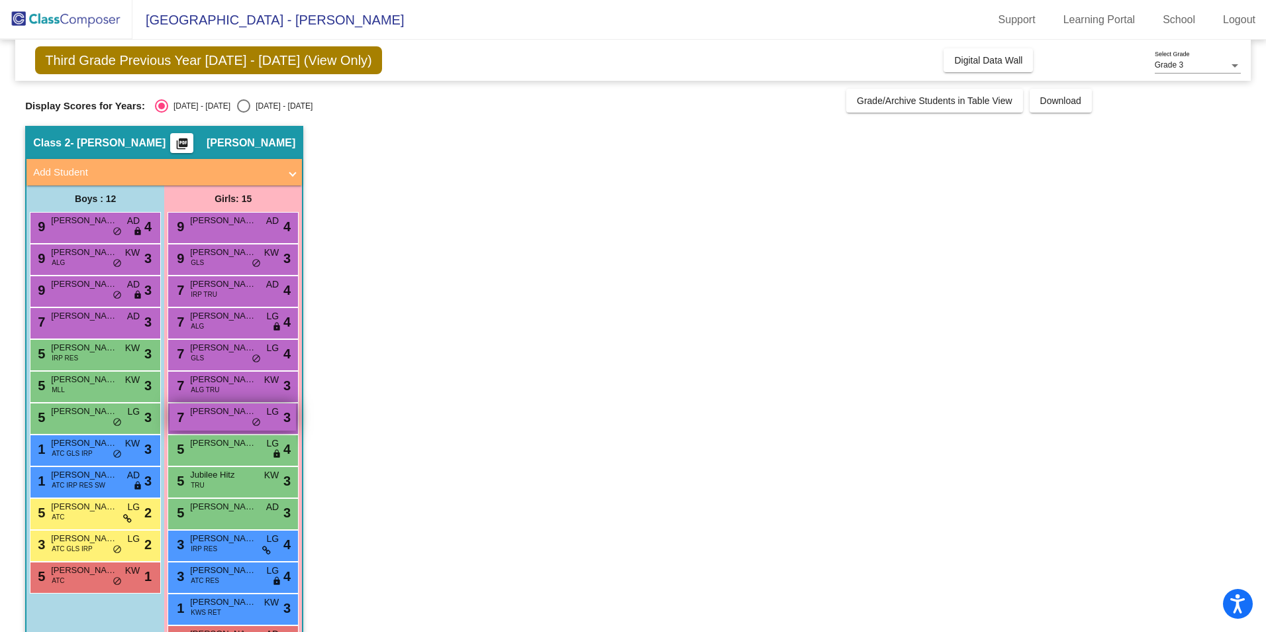
click at [227, 417] on span "Grace Christensen" at bounding box center [223, 411] width 66 height 13
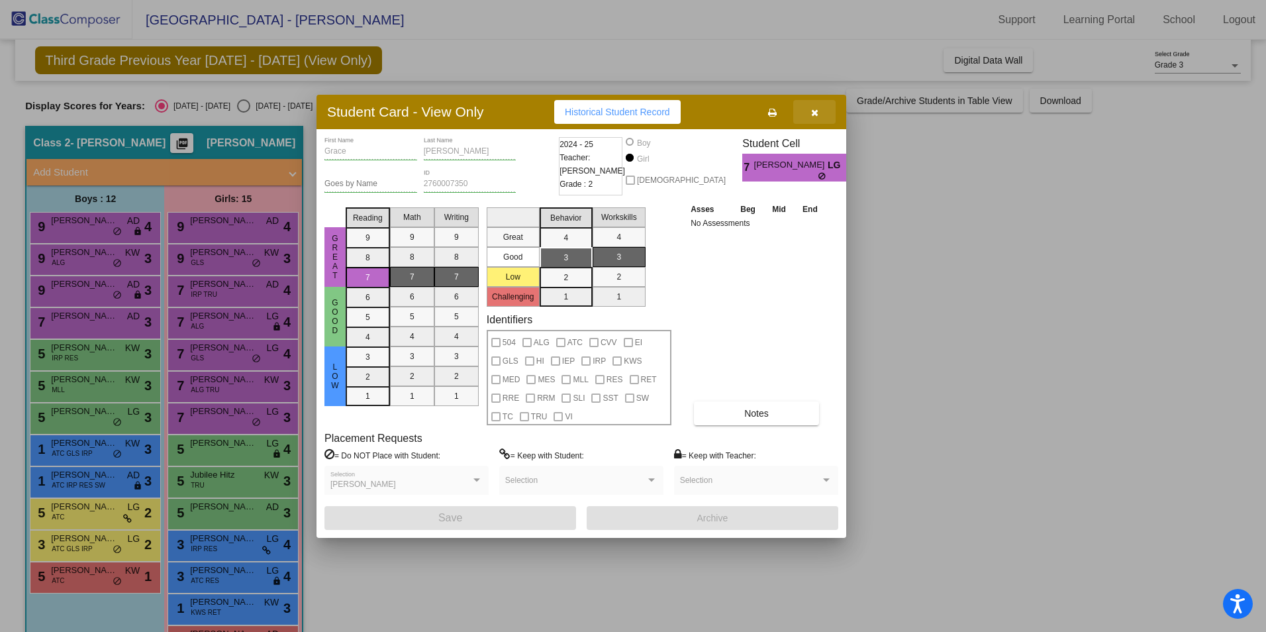
click at [815, 115] on icon "button" at bounding box center [814, 112] width 7 height 9
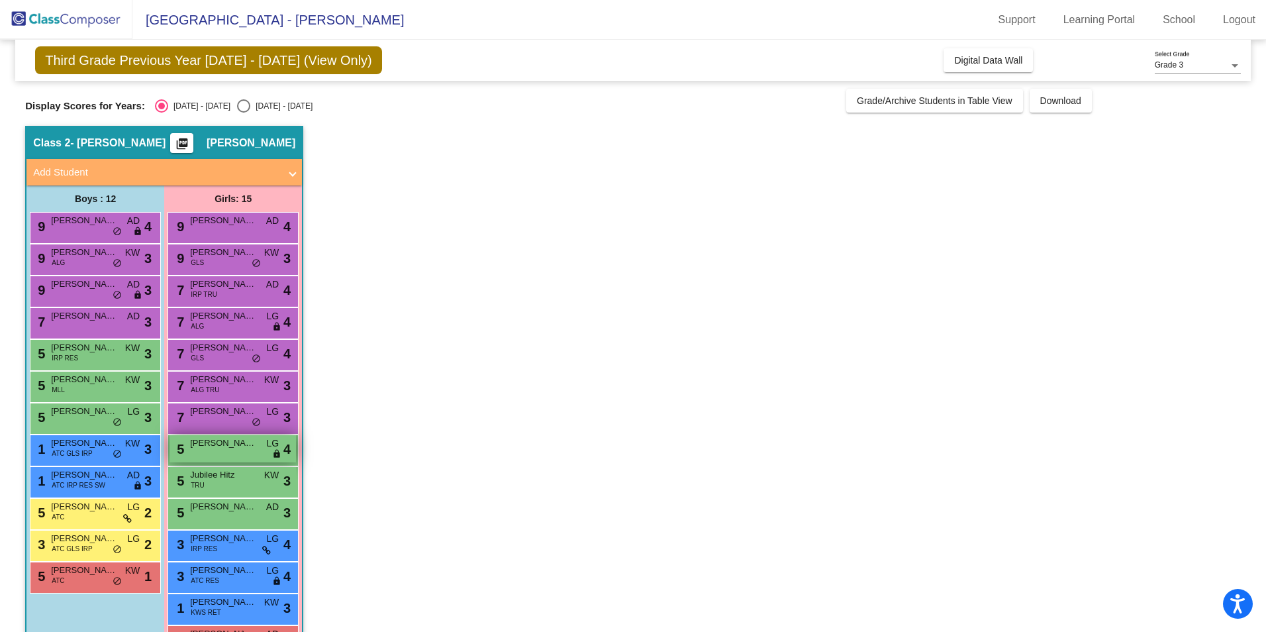
click at [213, 458] on div "5 Penelope Booth LG lock do_not_disturb_alt 4" at bounding box center [233, 448] width 127 height 27
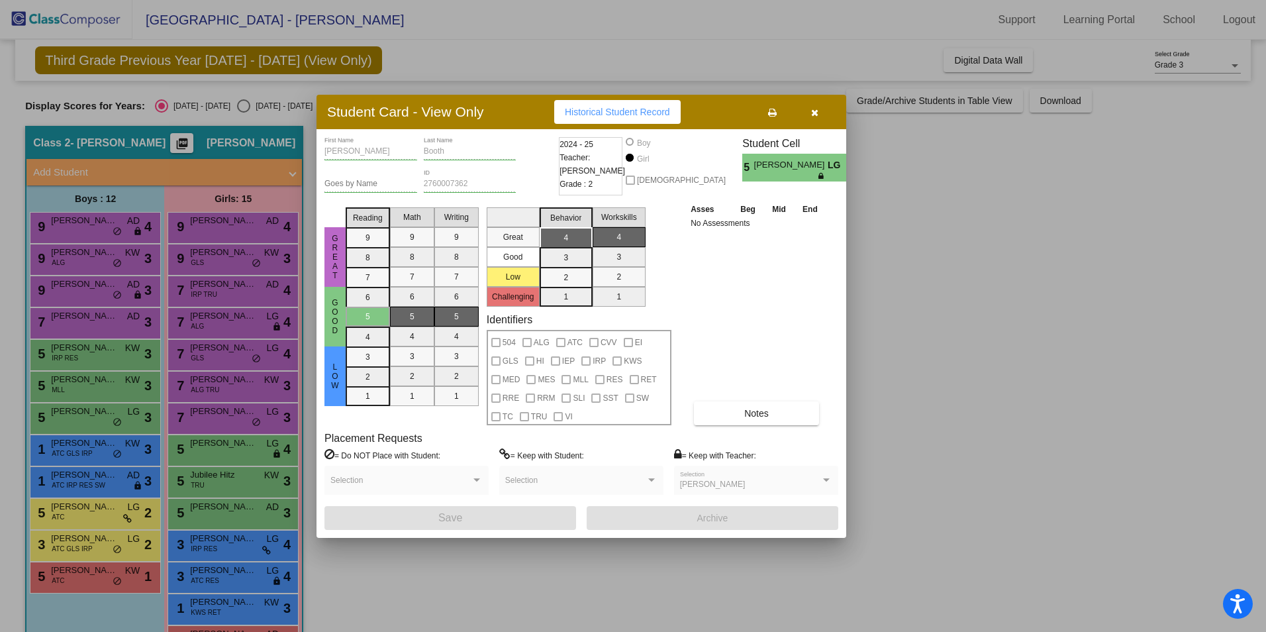
click at [821, 118] on button "button" at bounding box center [814, 112] width 42 height 24
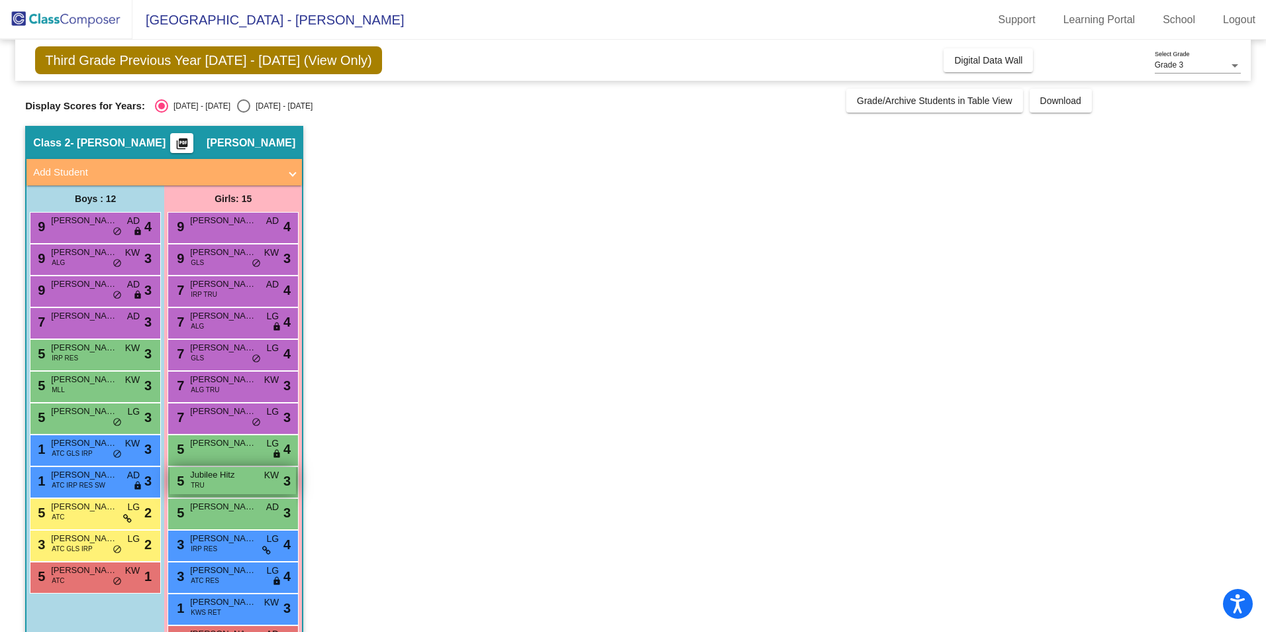
click at [209, 489] on div "5 Jubilee Hitz TRU KW lock do_not_disturb_alt 3" at bounding box center [233, 480] width 127 height 27
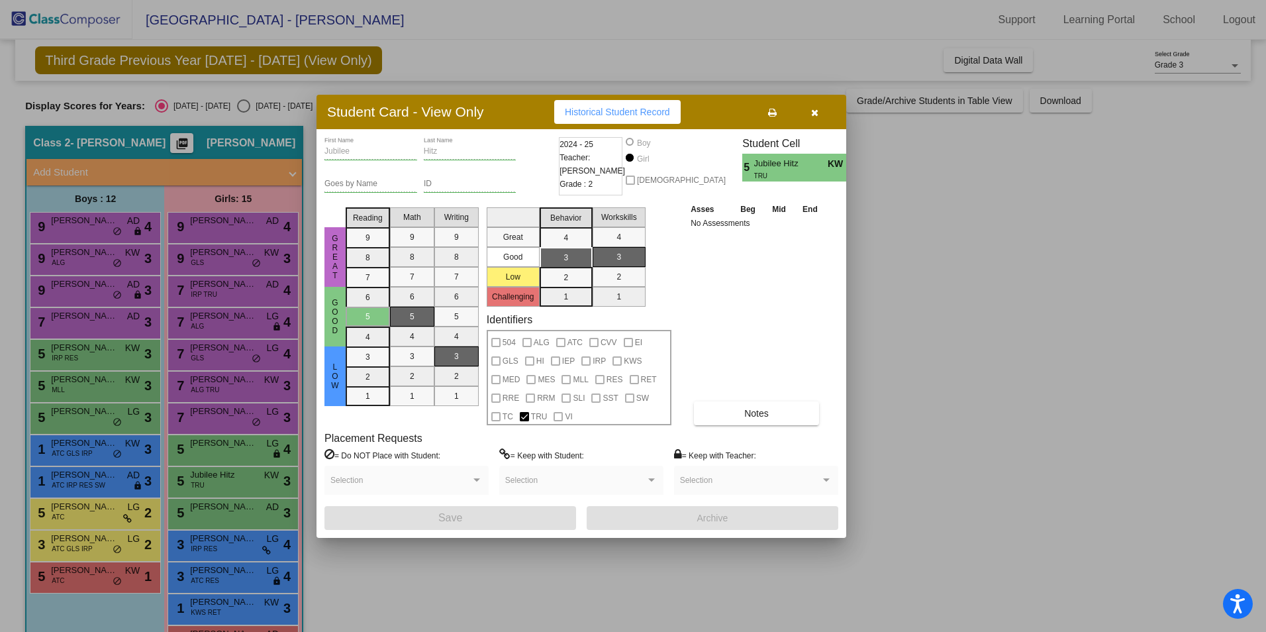
click at [813, 109] on icon "button" at bounding box center [814, 112] width 7 height 9
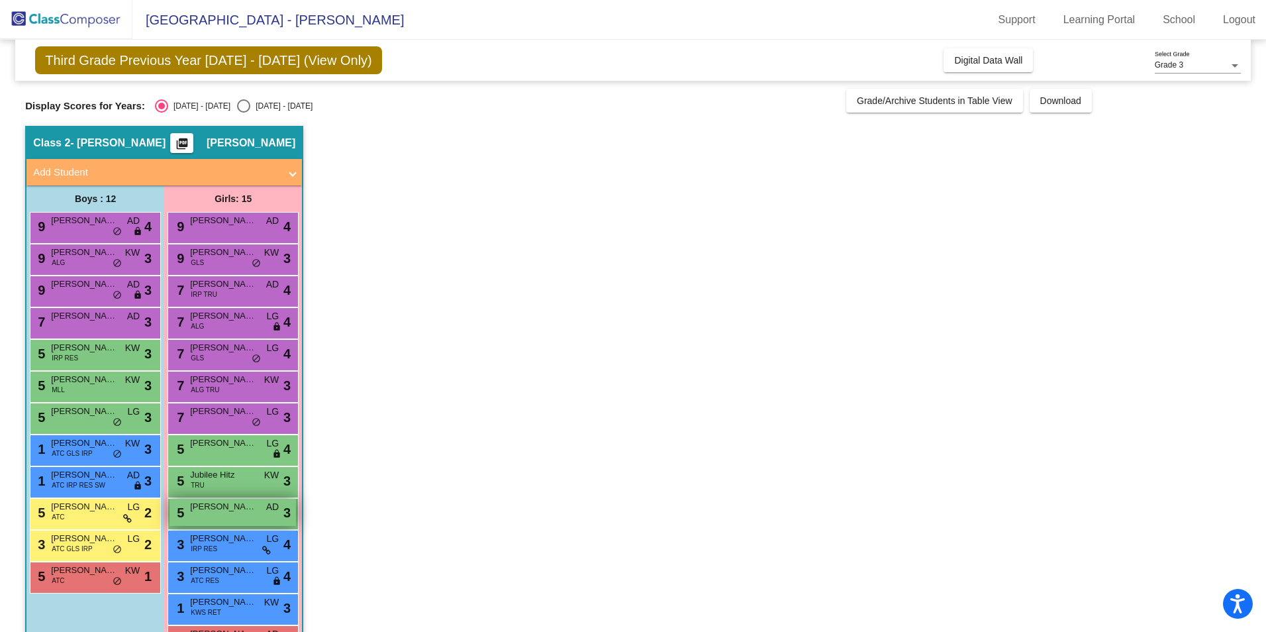
click at [232, 514] on div "5 Mia Moran AD lock do_not_disturb_alt 3" at bounding box center [233, 512] width 127 height 27
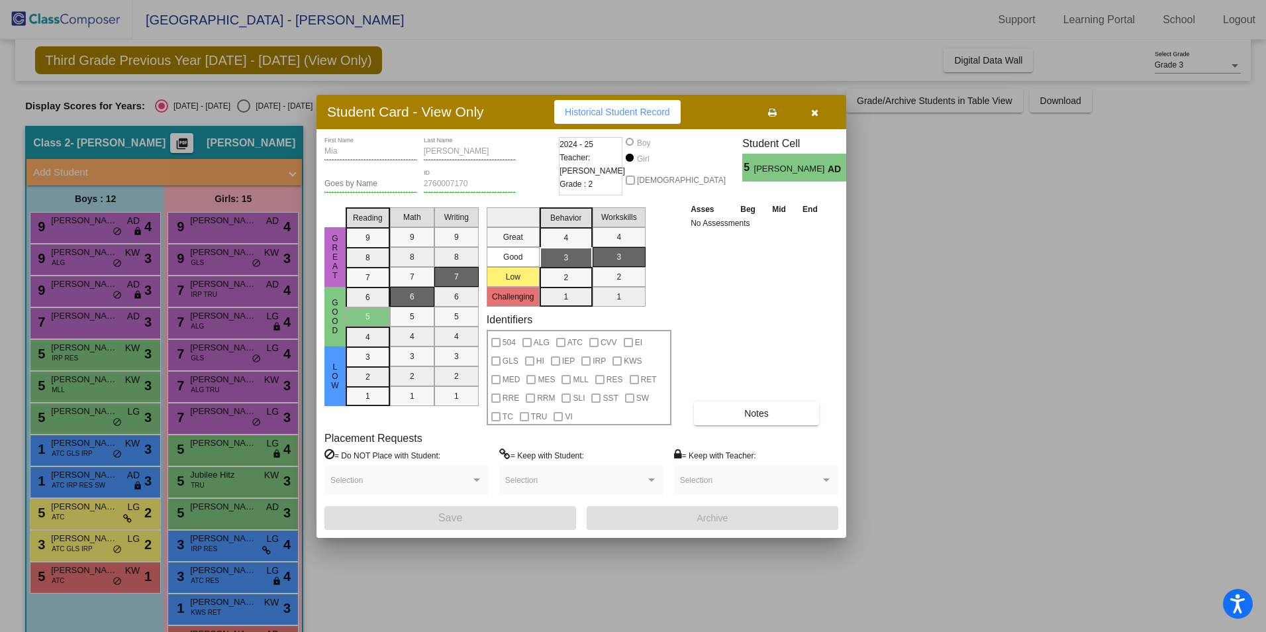
click at [816, 109] on icon "button" at bounding box center [814, 112] width 7 height 9
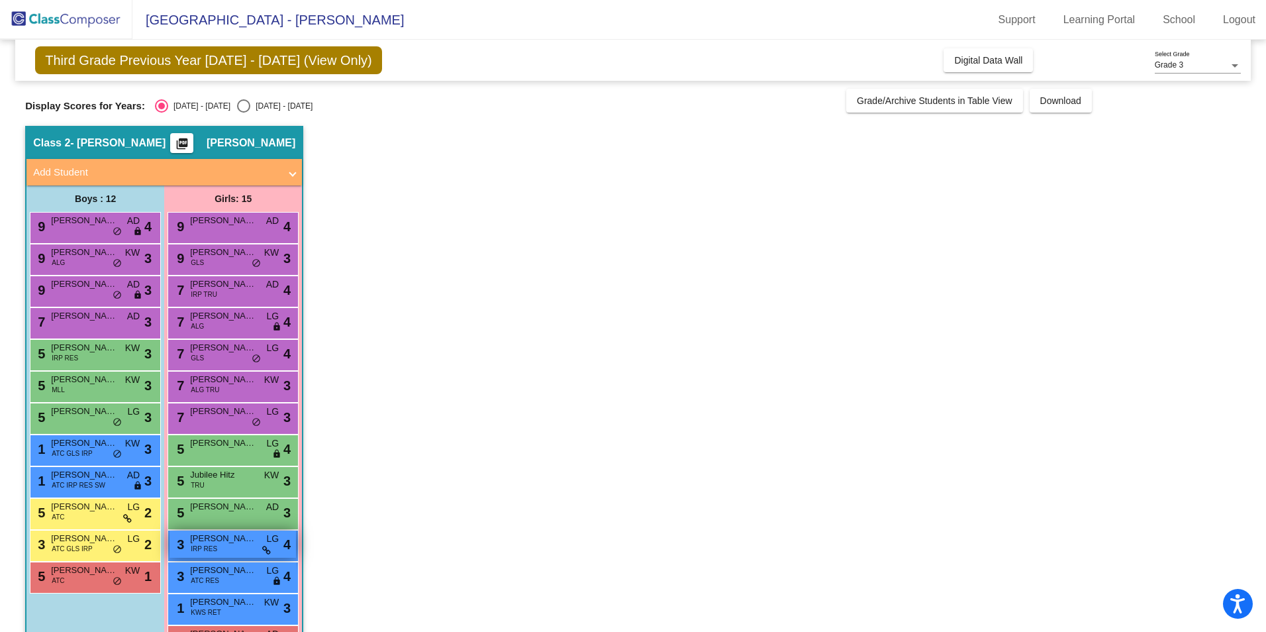
click at [219, 554] on div "3 Bridgett Parks IRP RES LG lock do_not_disturb_alt 4" at bounding box center [233, 544] width 127 height 27
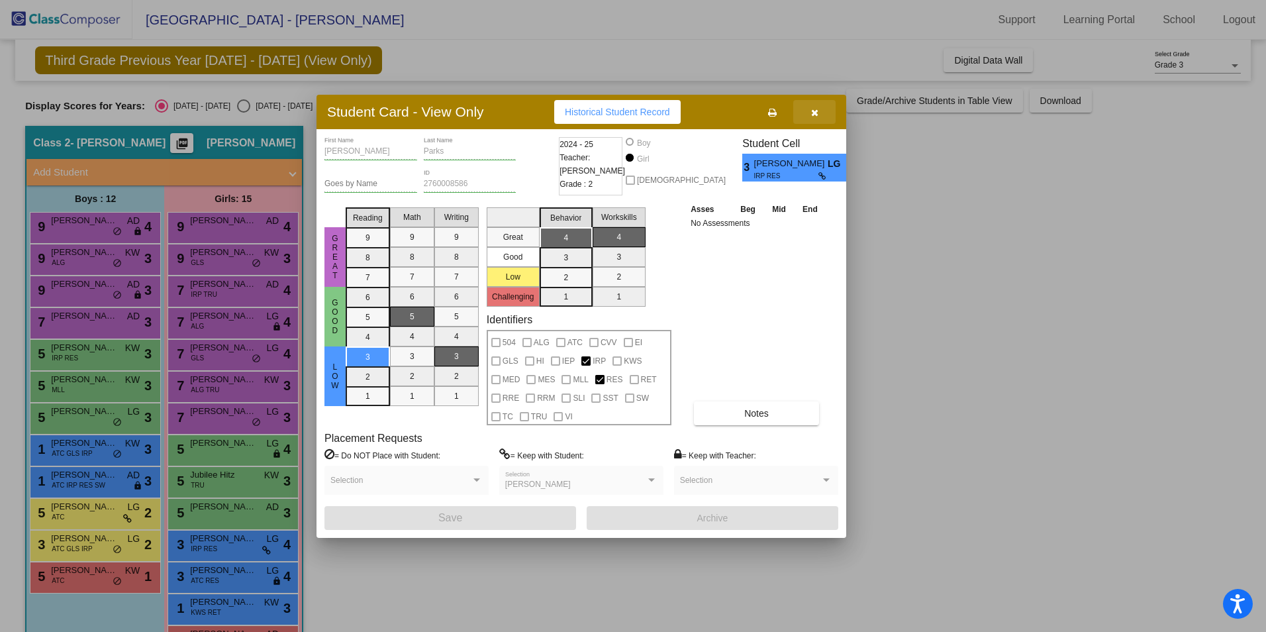
click at [815, 112] on icon "button" at bounding box center [814, 112] width 7 height 9
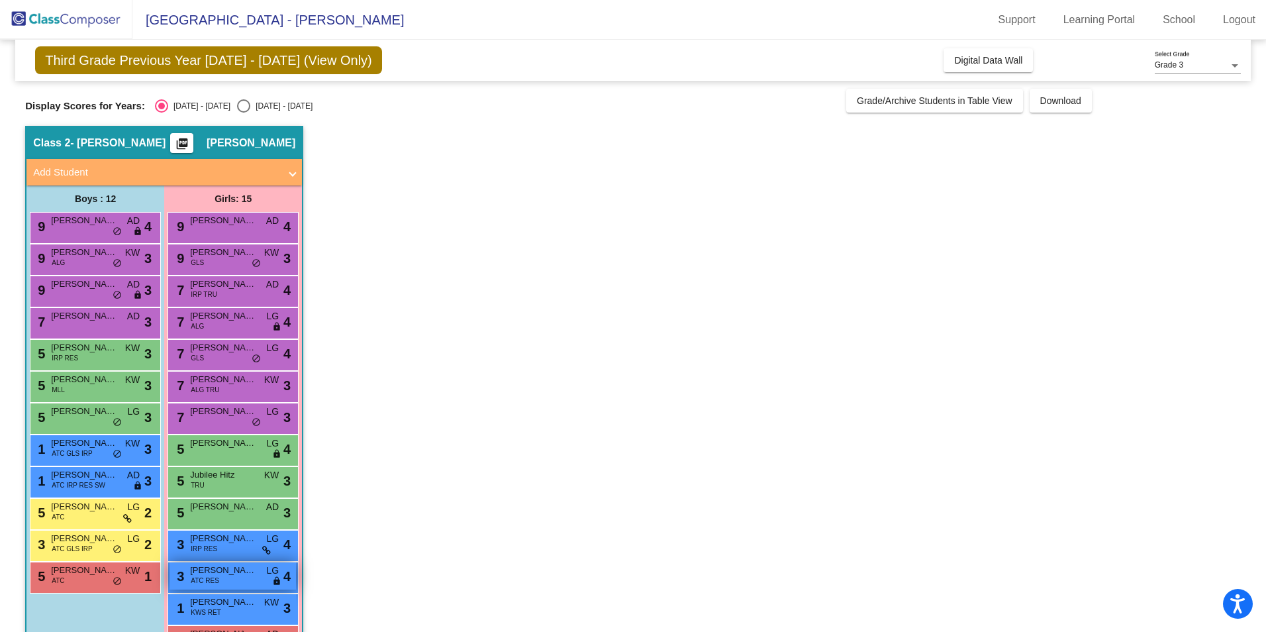
click at [226, 588] on div "3 Madelyn Burkhard ATC RES LG lock do_not_disturb_alt 4" at bounding box center [233, 575] width 127 height 27
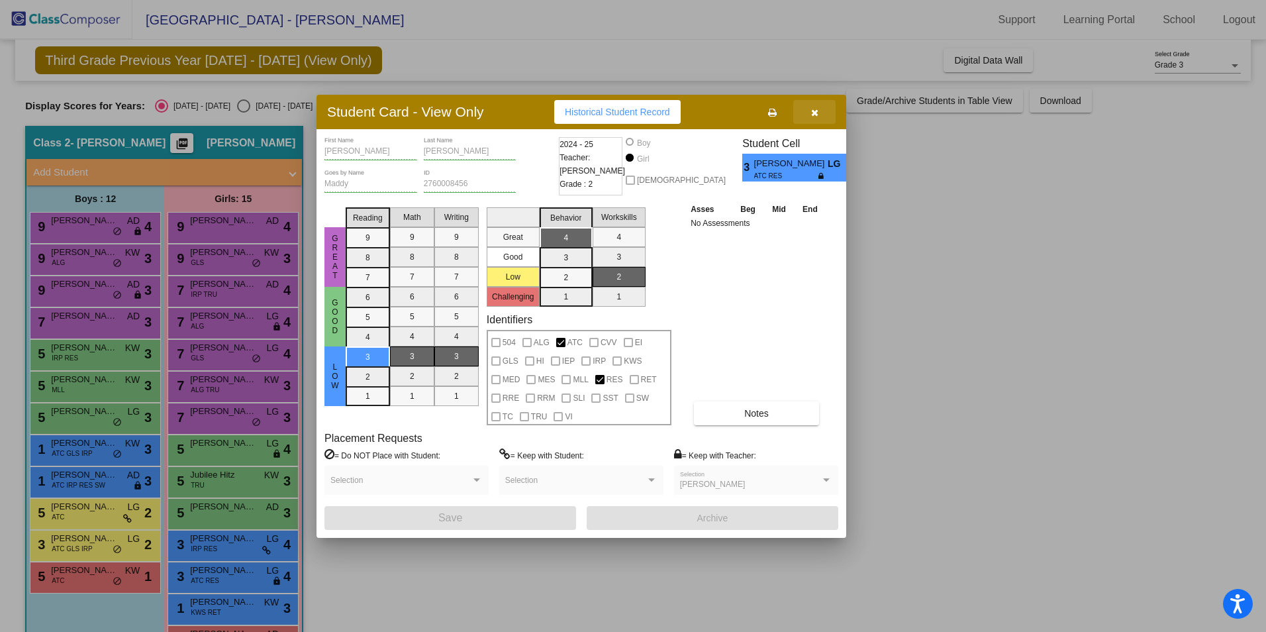
click at [821, 115] on button "button" at bounding box center [814, 112] width 42 height 24
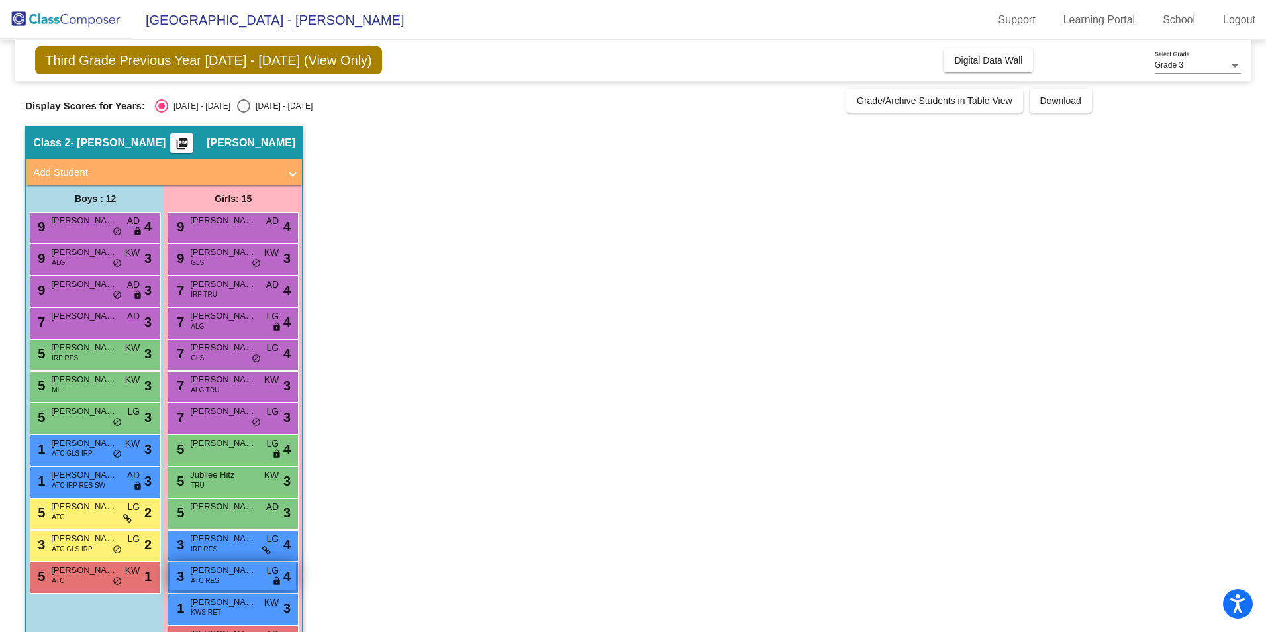
scroll to position [66, 0]
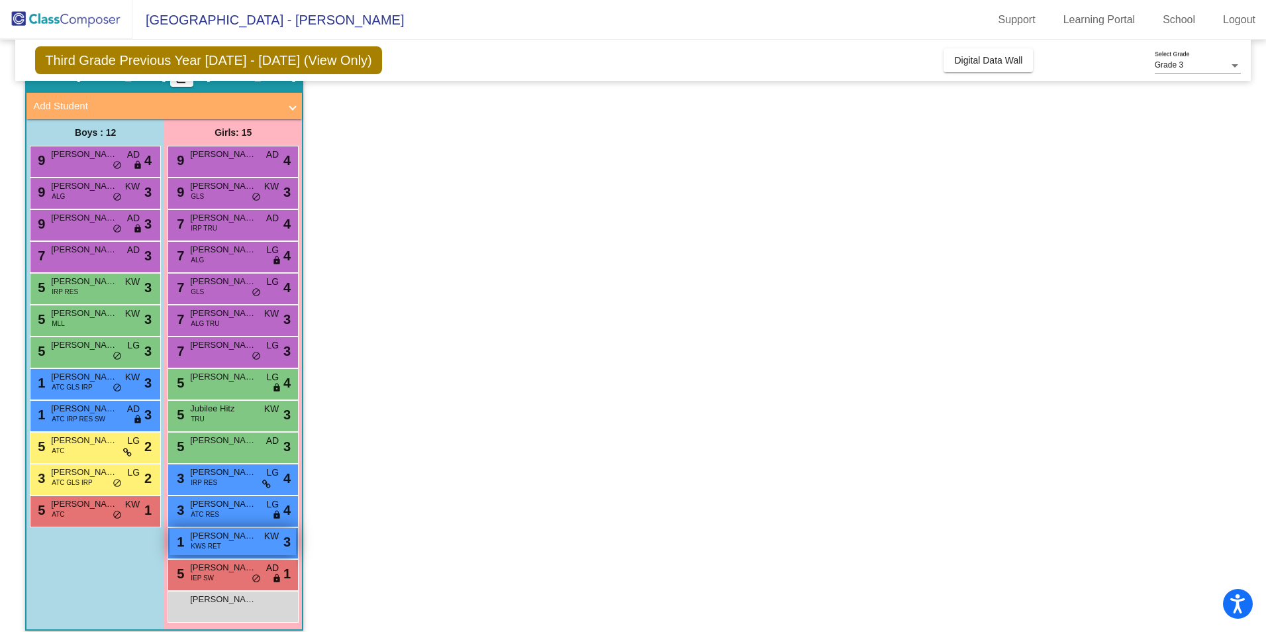
click at [248, 549] on div "1 Scarlett Mason KWS RET KW lock do_not_disturb_alt 3" at bounding box center [233, 541] width 127 height 27
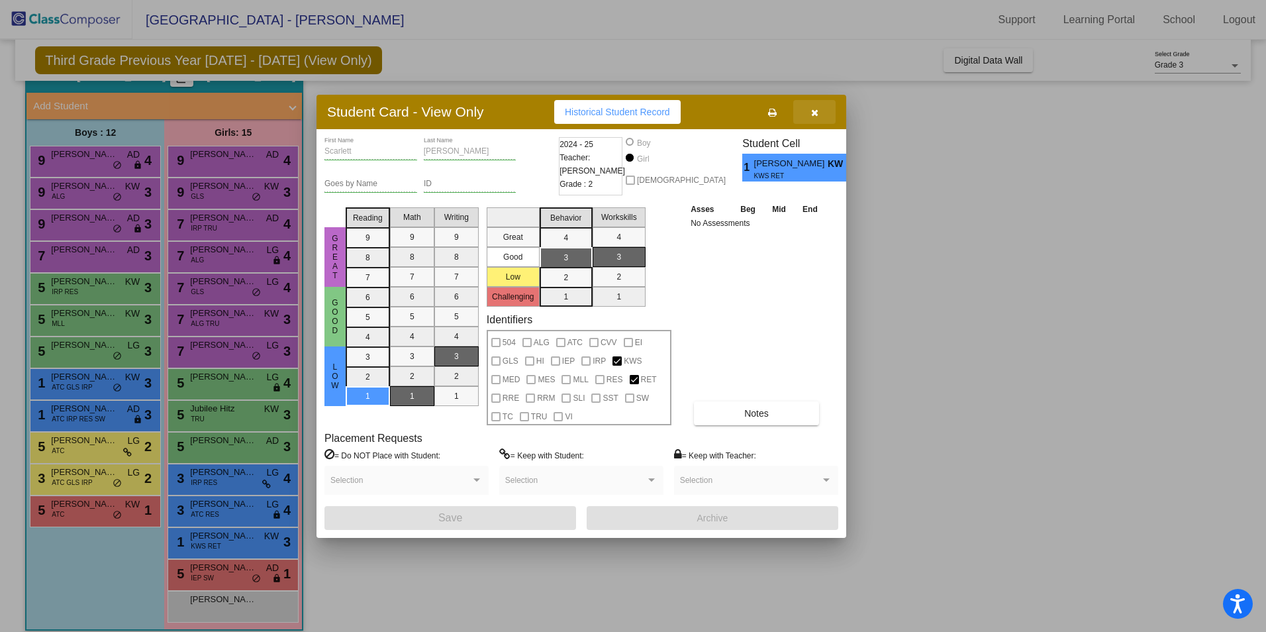
click at [813, 112] on icon "button" at bounding box center [814, 112] width 7 height 9
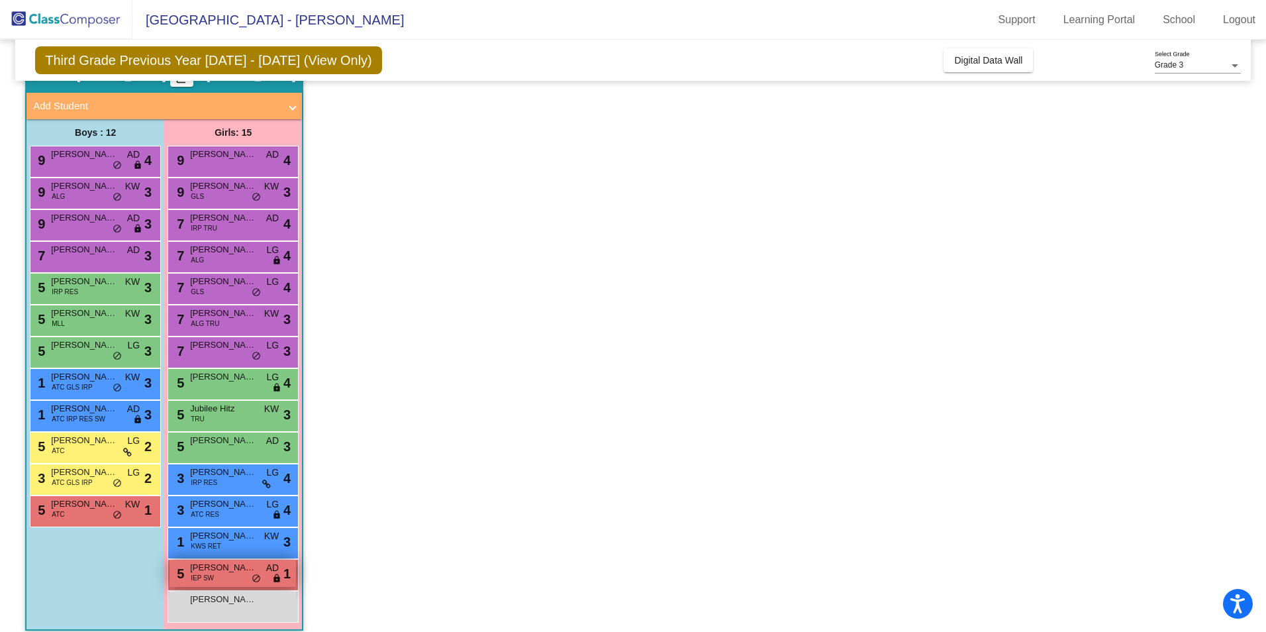
click at [239, 576] on div "5 Clarita Yaldo IEP SW AD lock do_not_disturb_alt 1" at bounding box center [233, 573] width 127 height 27
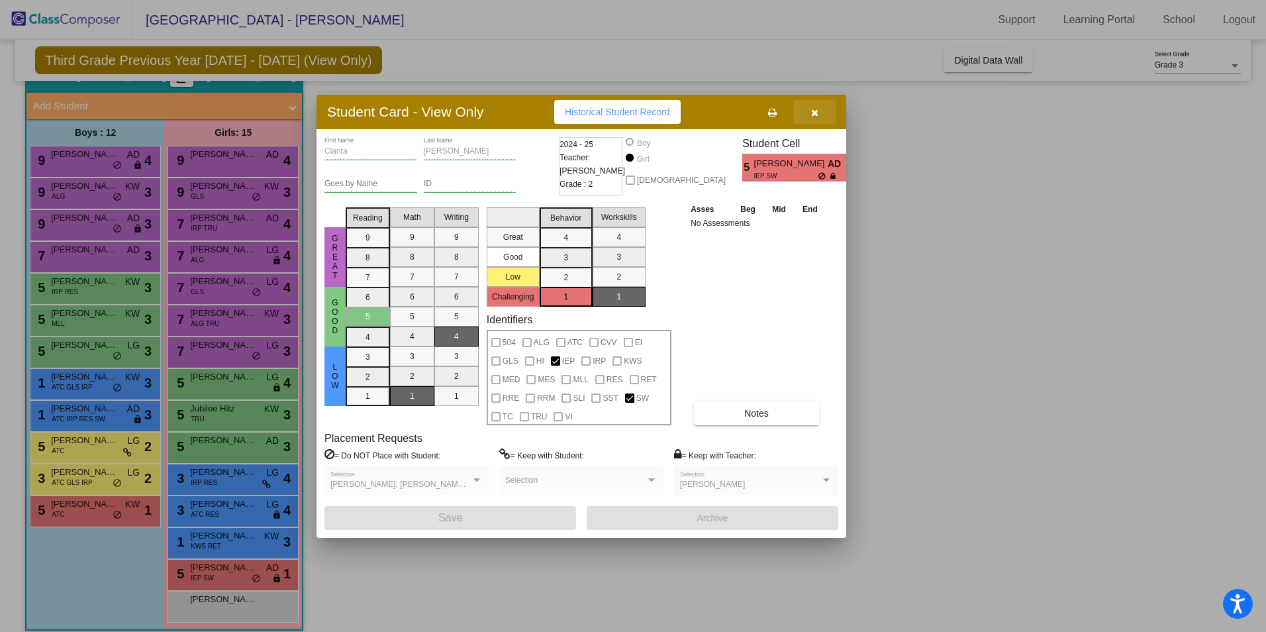
click at [821, 117] on button "button" at bounding box center [814, 112] width 42 height 24
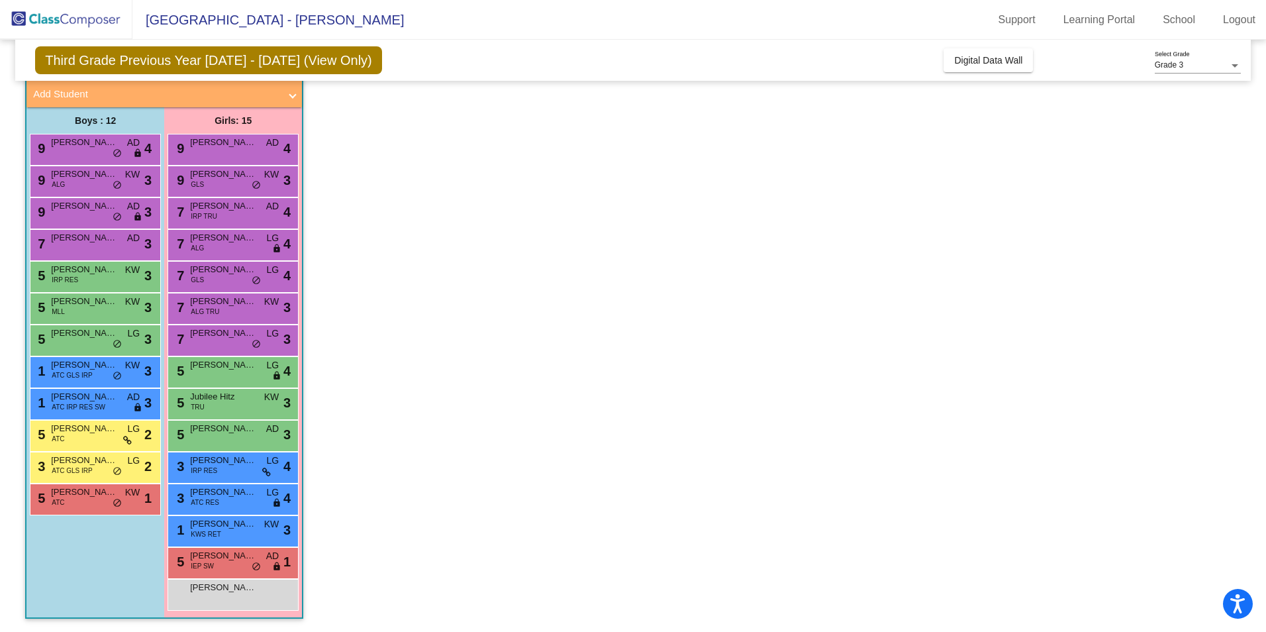
scroll to position [0, 0]
